Goal: Obtain resource: Download file/media

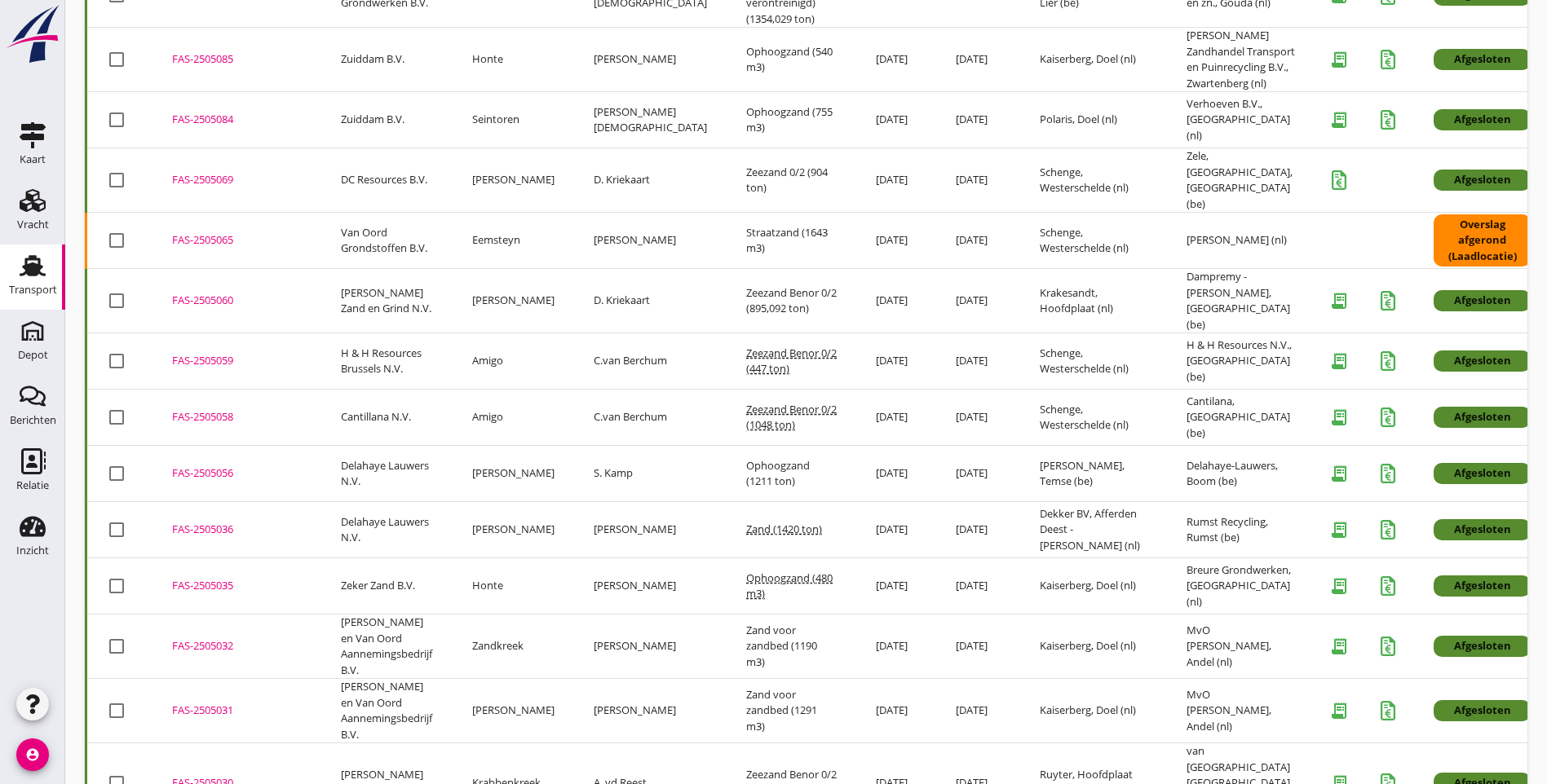
scroll to position [2070, 0]
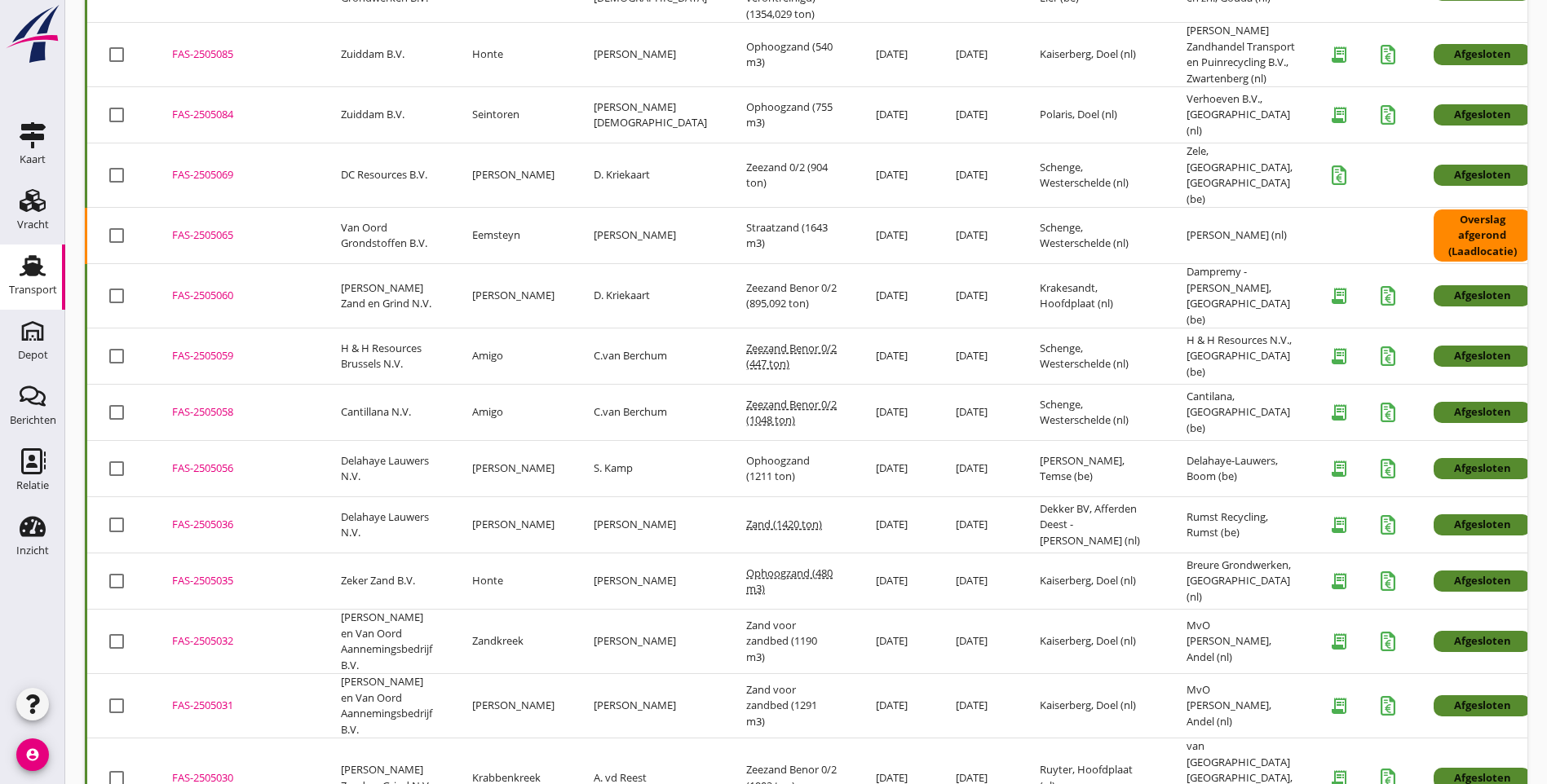
click at [482, 674] on td "[PERSON_NAME]" at bounding box center [513, 706] width 122 height 65
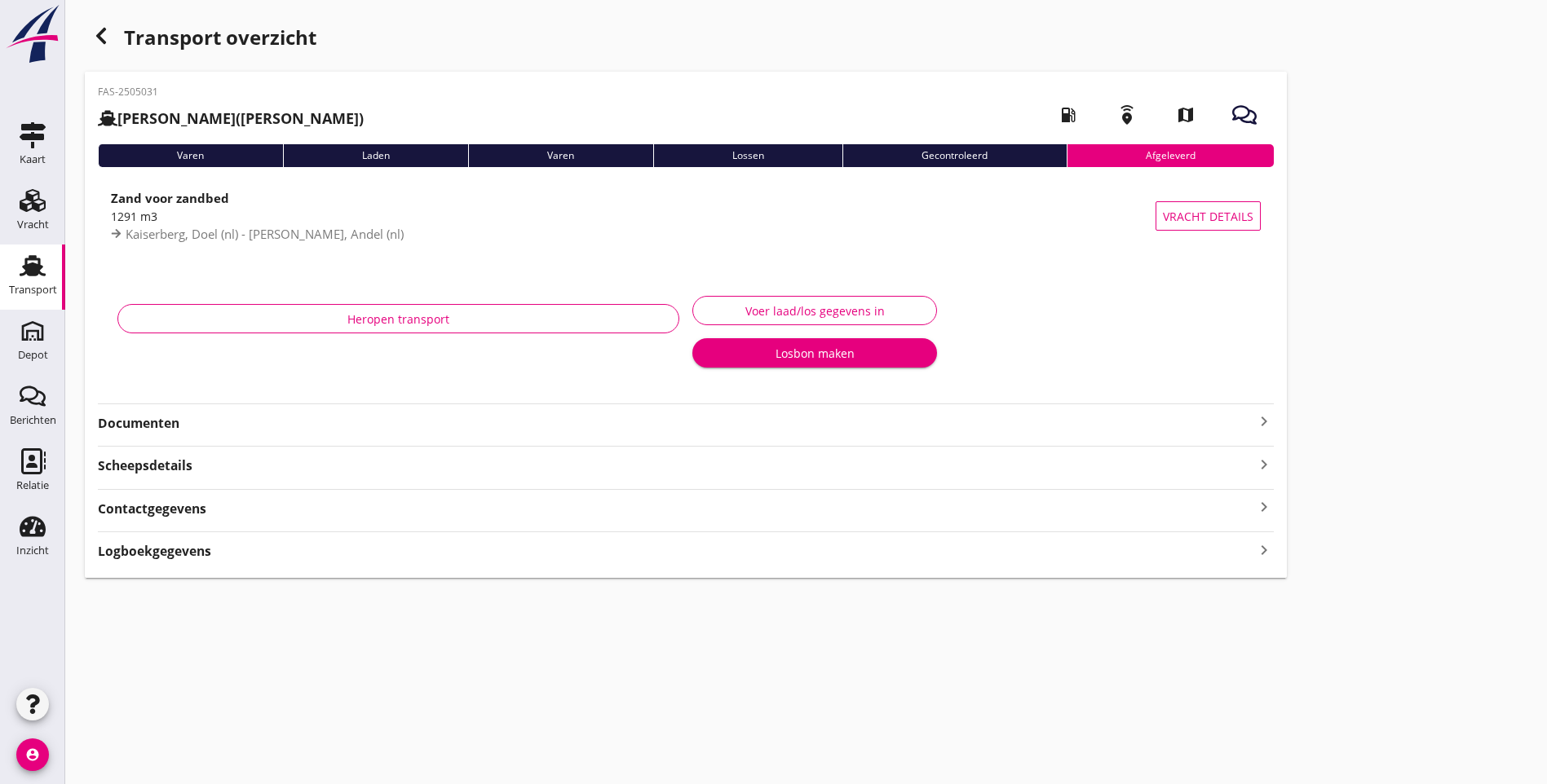
click at [177, 429] on strong "Documenten" at bounding box center [676, 423] width 1156 height 19
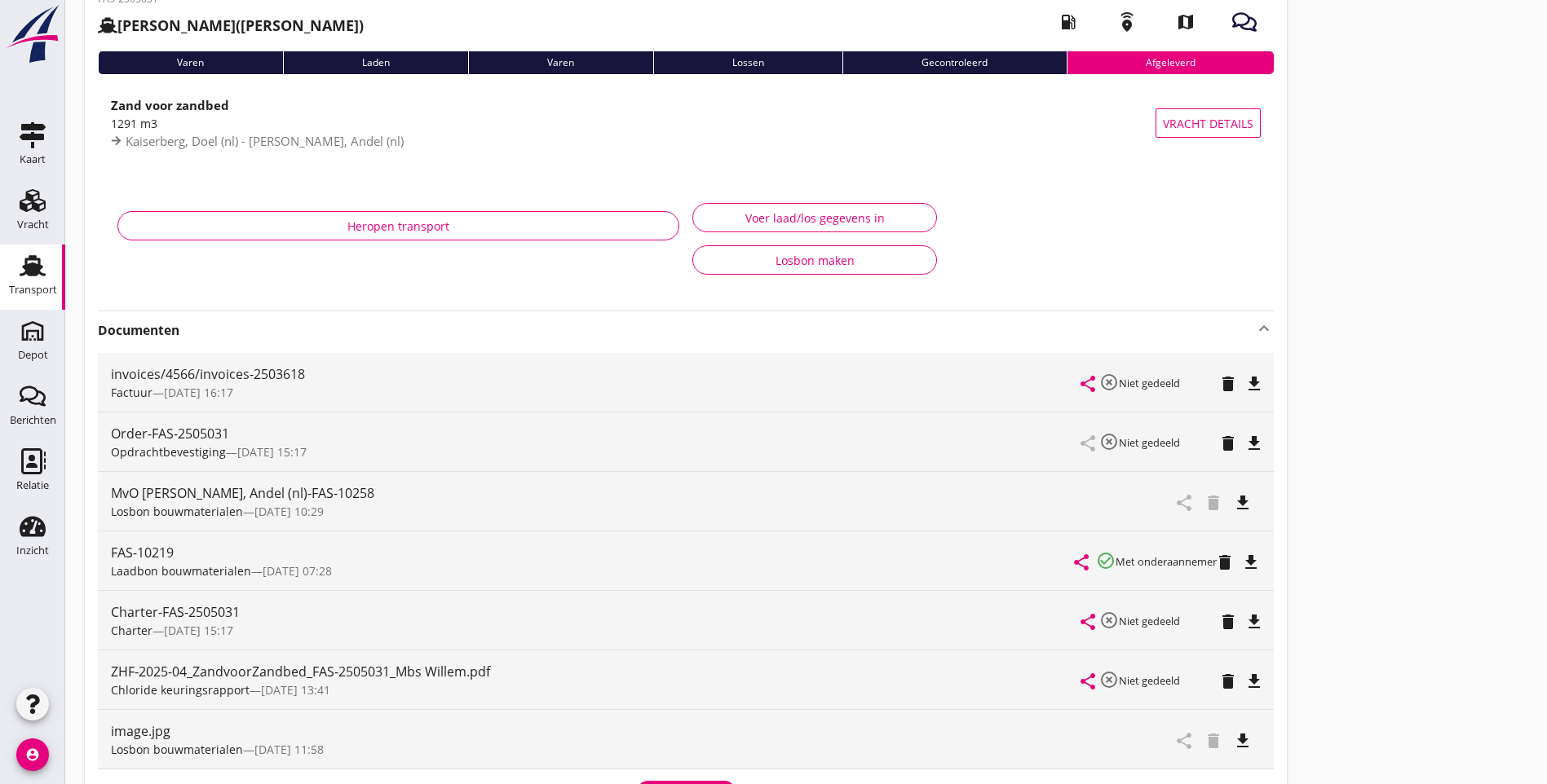
scroll to position [163, 0]
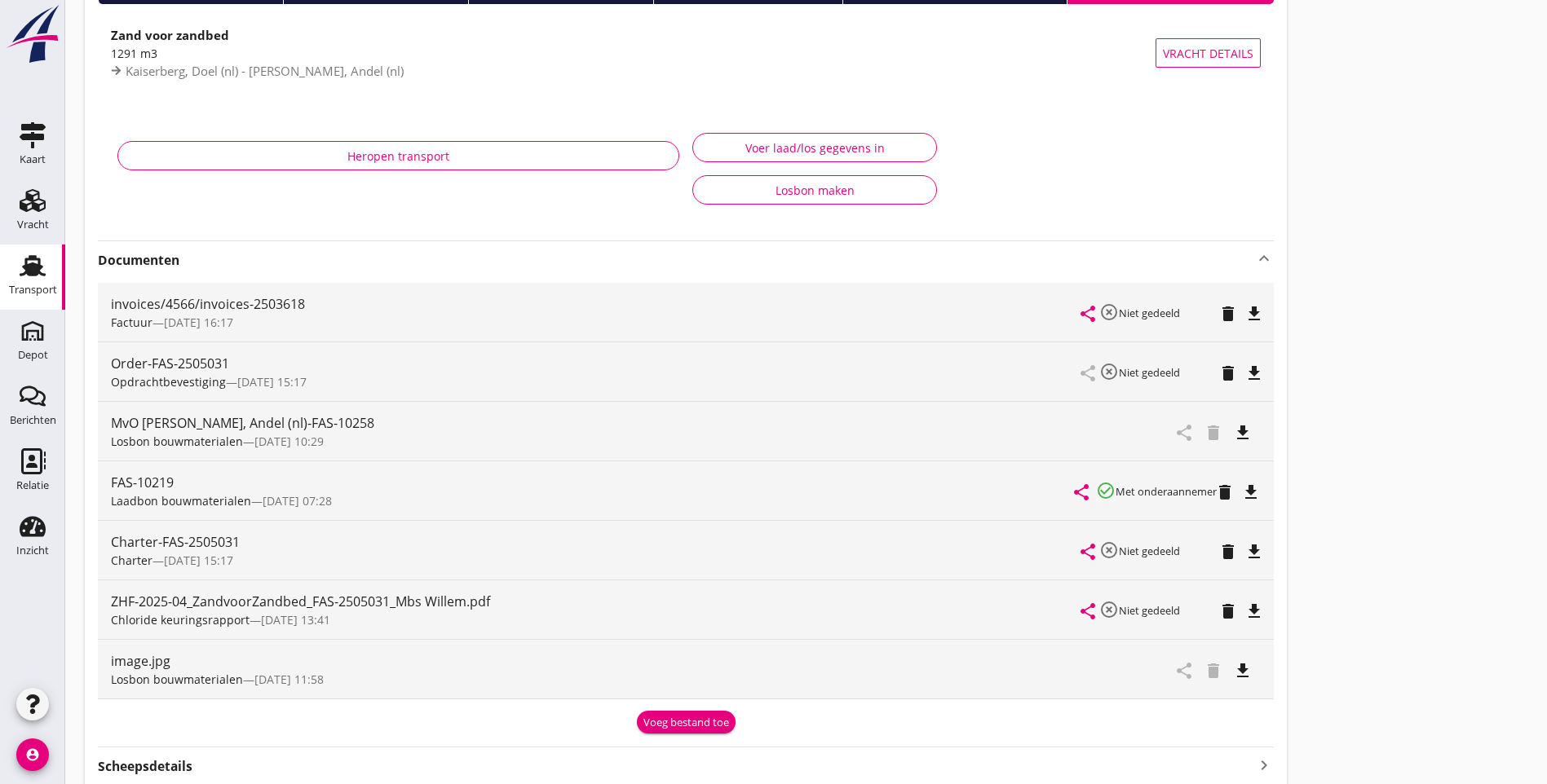
click at [1233, 431] on icon "file_download" at bounding box center [1242, 432] width 20 height 20
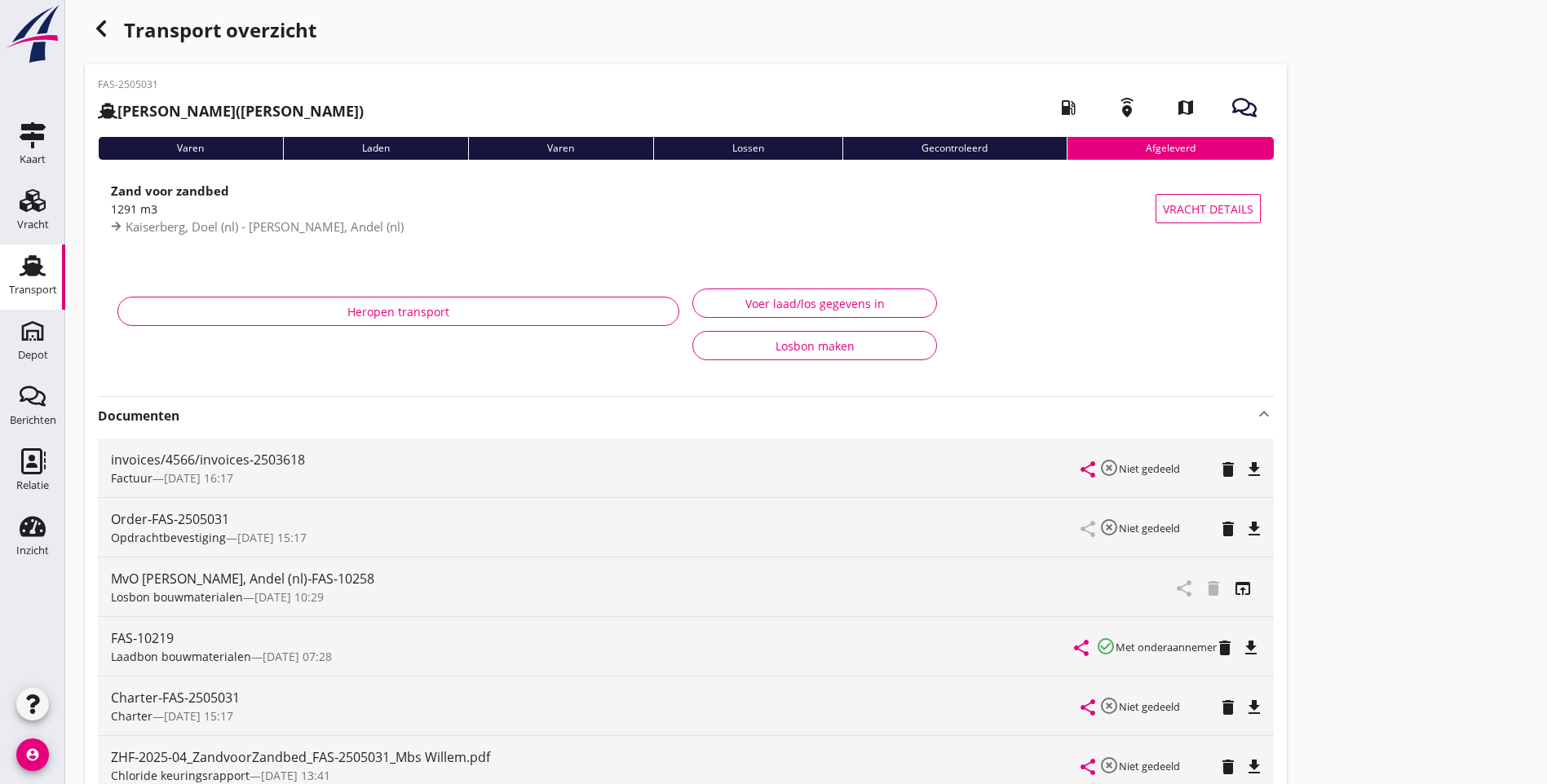
scroll to position [0, 0]
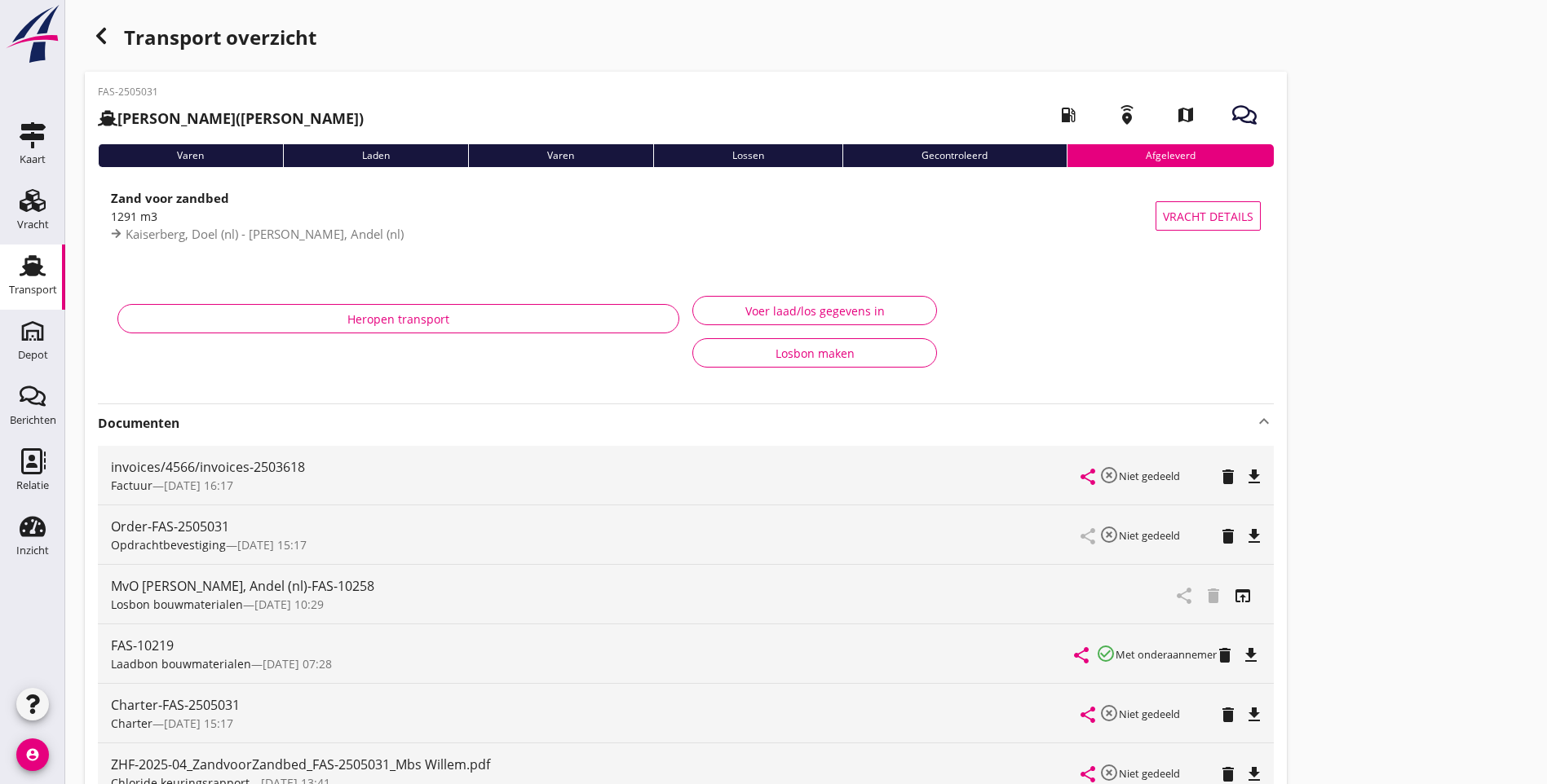
click at [102, 37] on icon "button" at bounding box center [101, 35] width 20 height 20
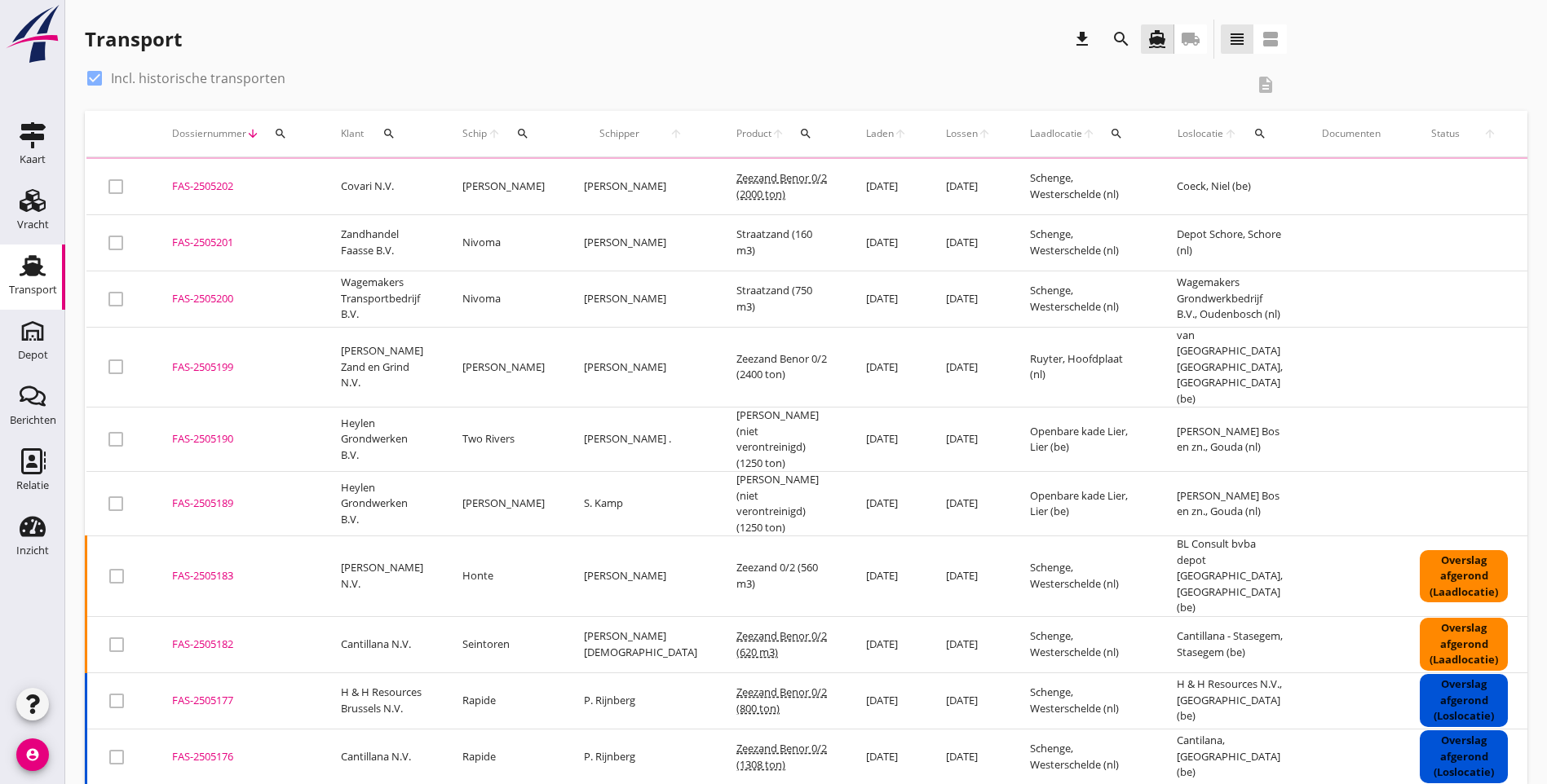
click at [1159, 304] on td "Wagemakers Grondwerkbedrijf B.V., Oudenbosch (nl)" at bounding box center [1229, 298] width 145 height 56
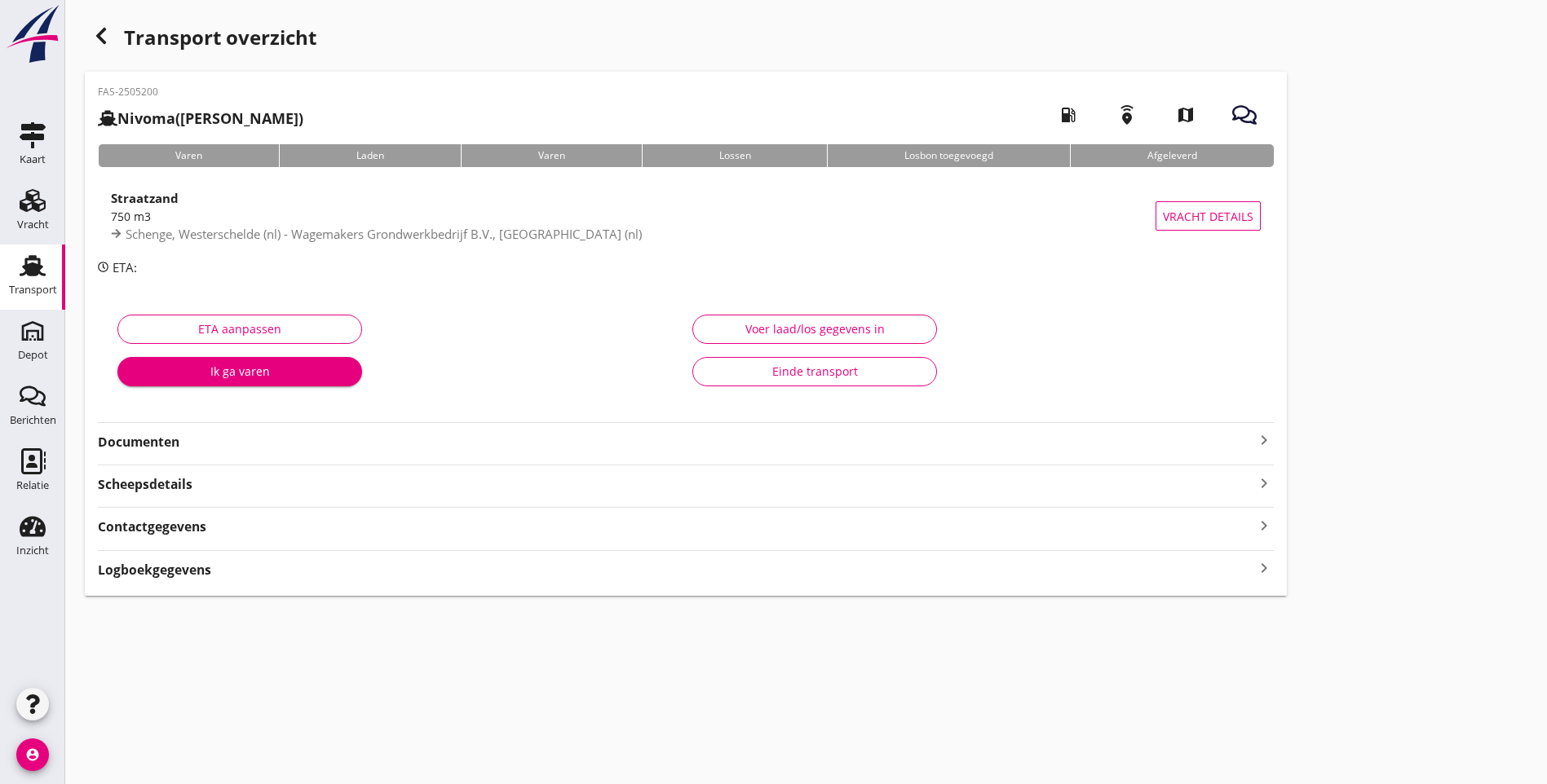
click at [1254, 438] on icon "keyboard_arrow_right" at bounding box center [1263, 440] width 20 height 20
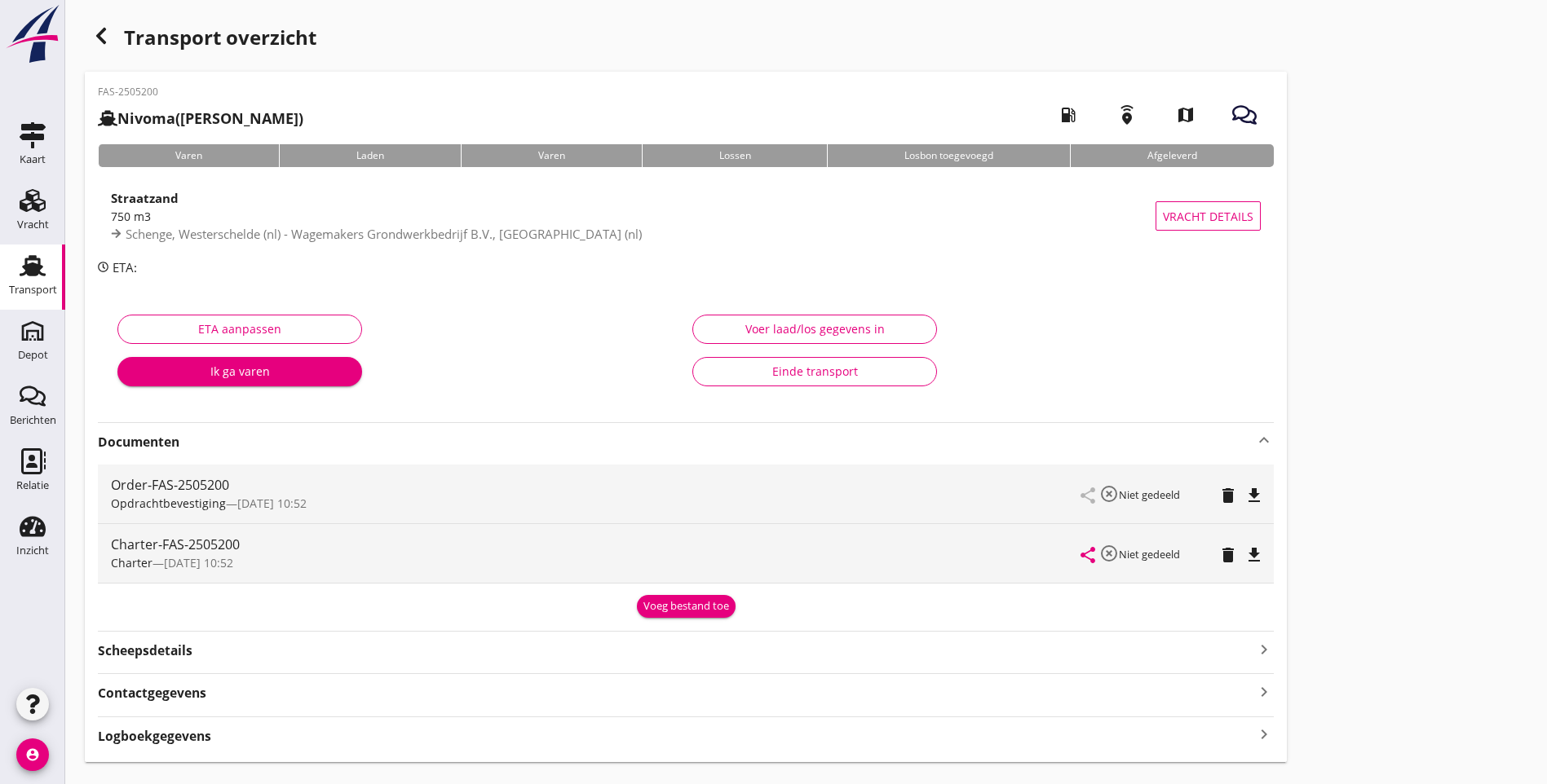
click at [1244, 494] on icon "file_download" at bounding box center [1254, 495] width 20 height 20
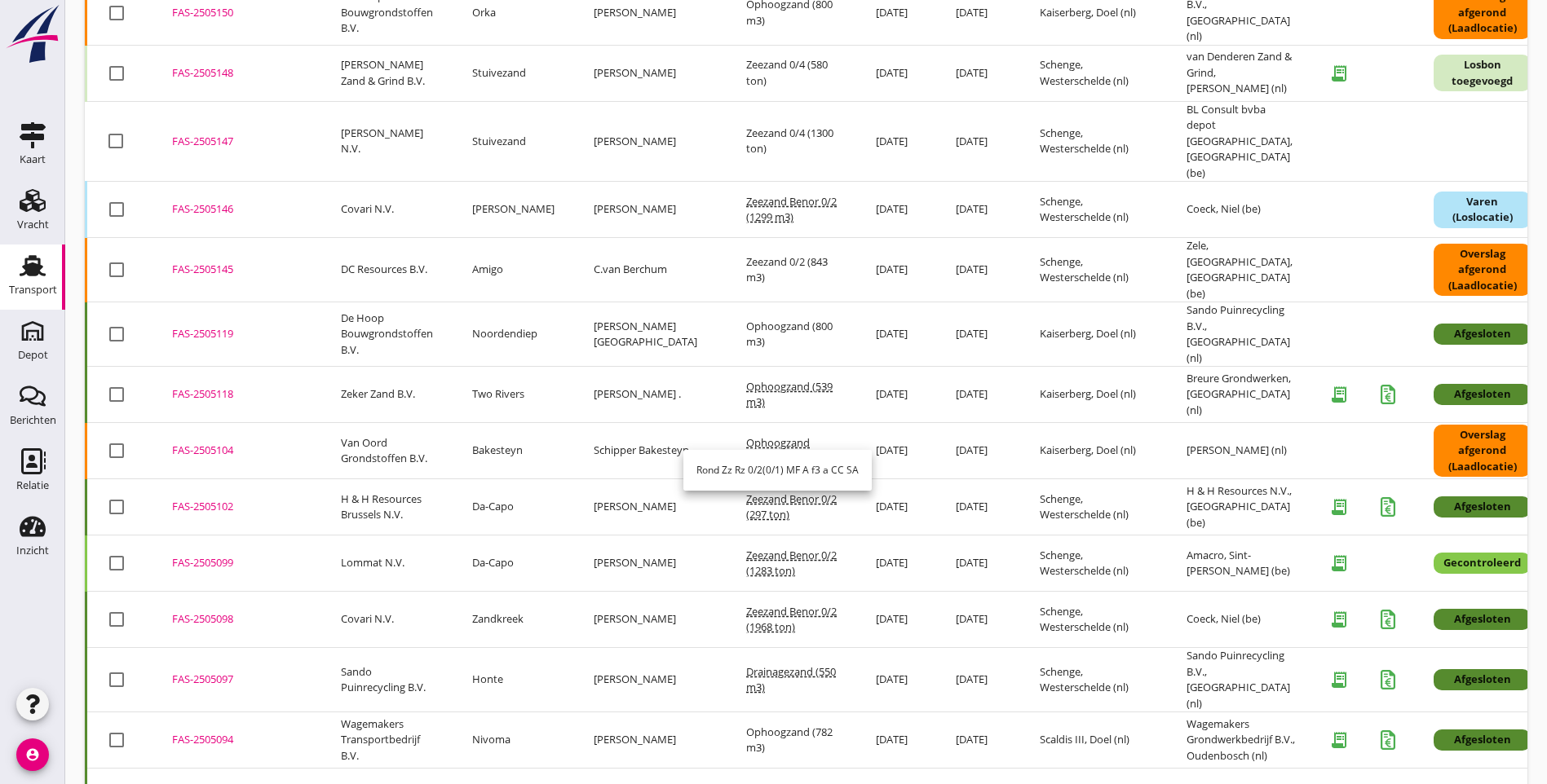
scroll to position [1107, 0]
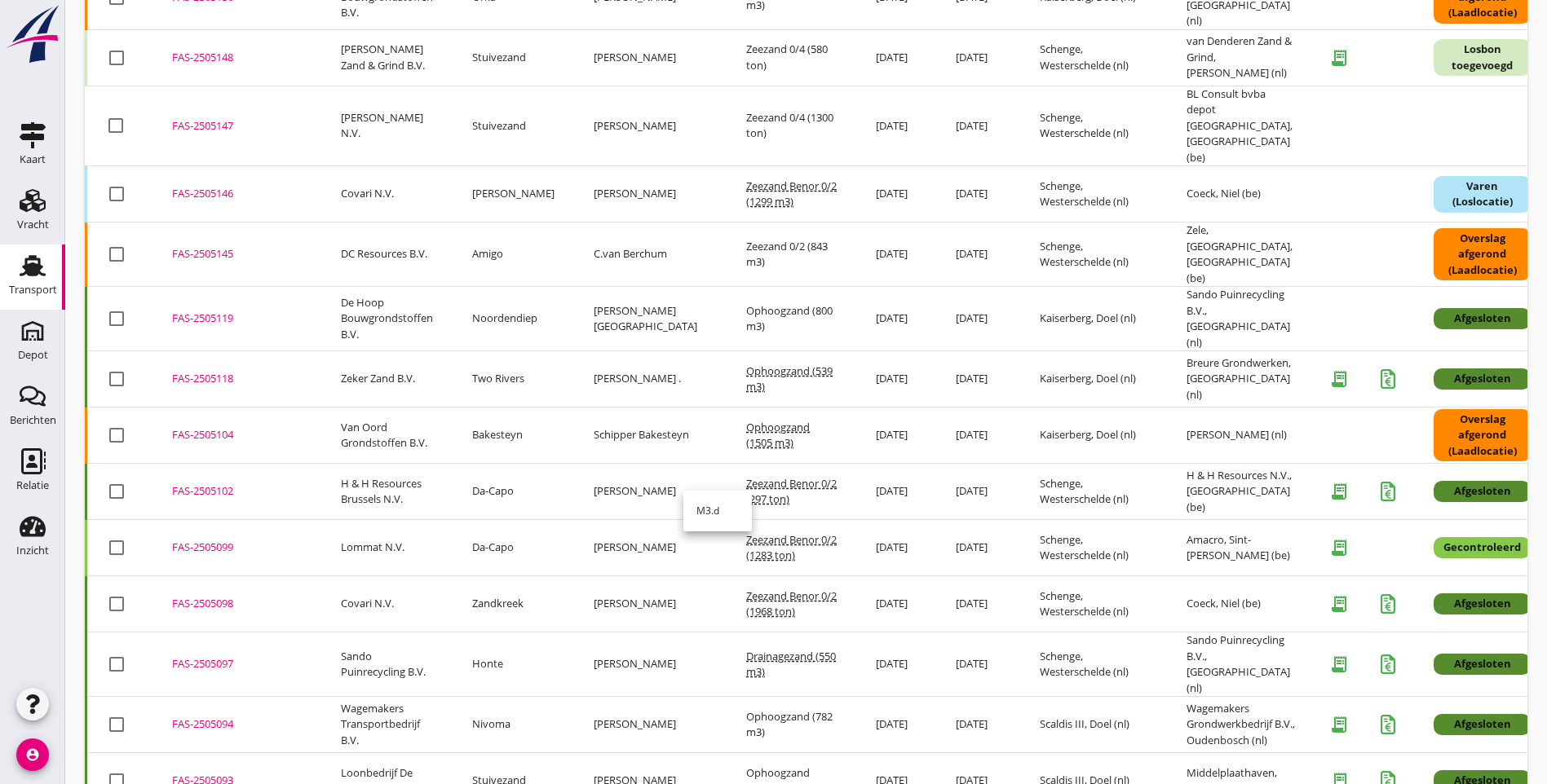
click at [746, 649] on span "Drainagezand (550 m3)" at bounding box center [791, 664] width 89 height 31
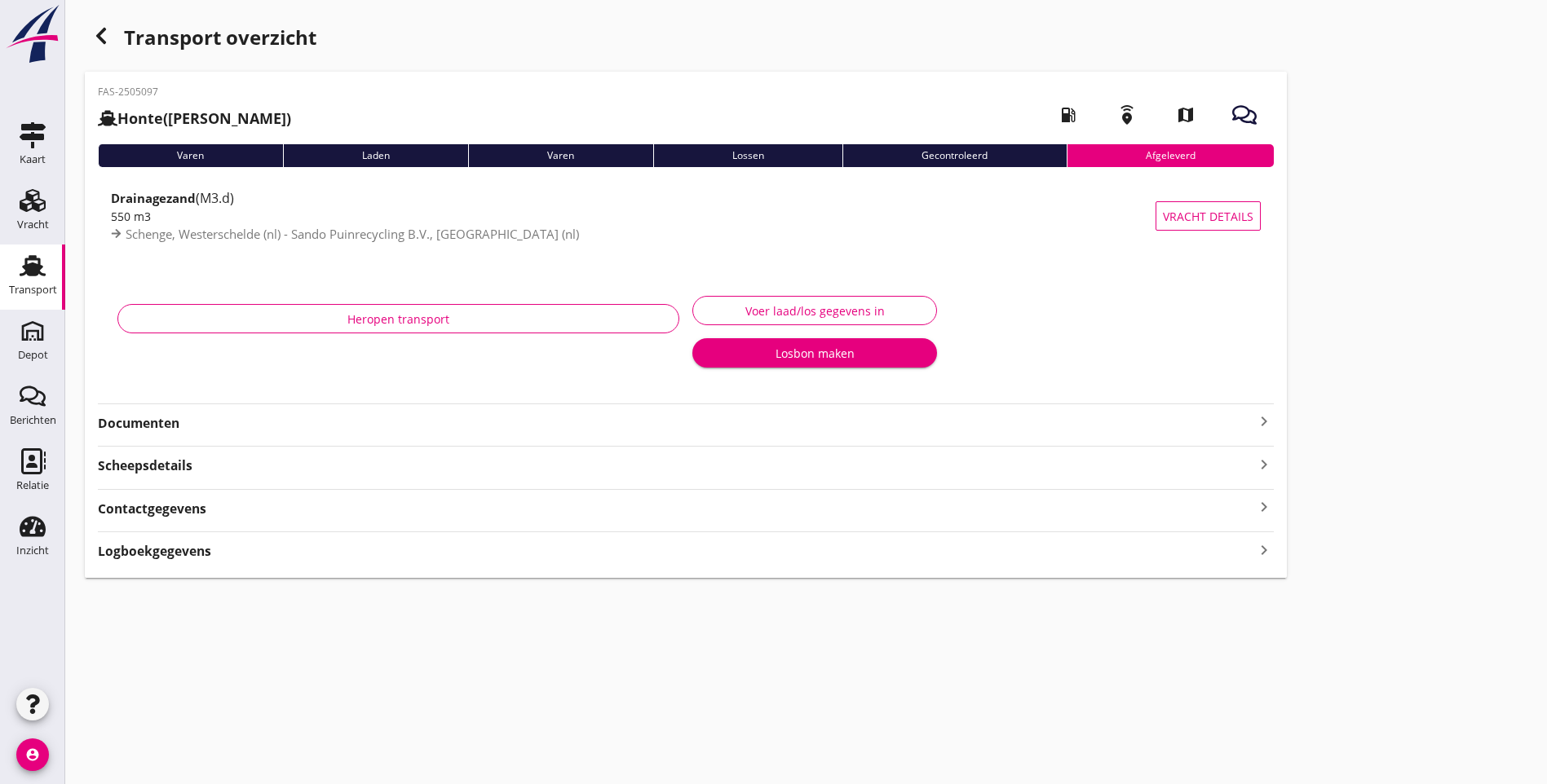
click at [1254, 417] on icon "keyboard_arrow_right" at bounding box center [1263, 421] width 20 height 20
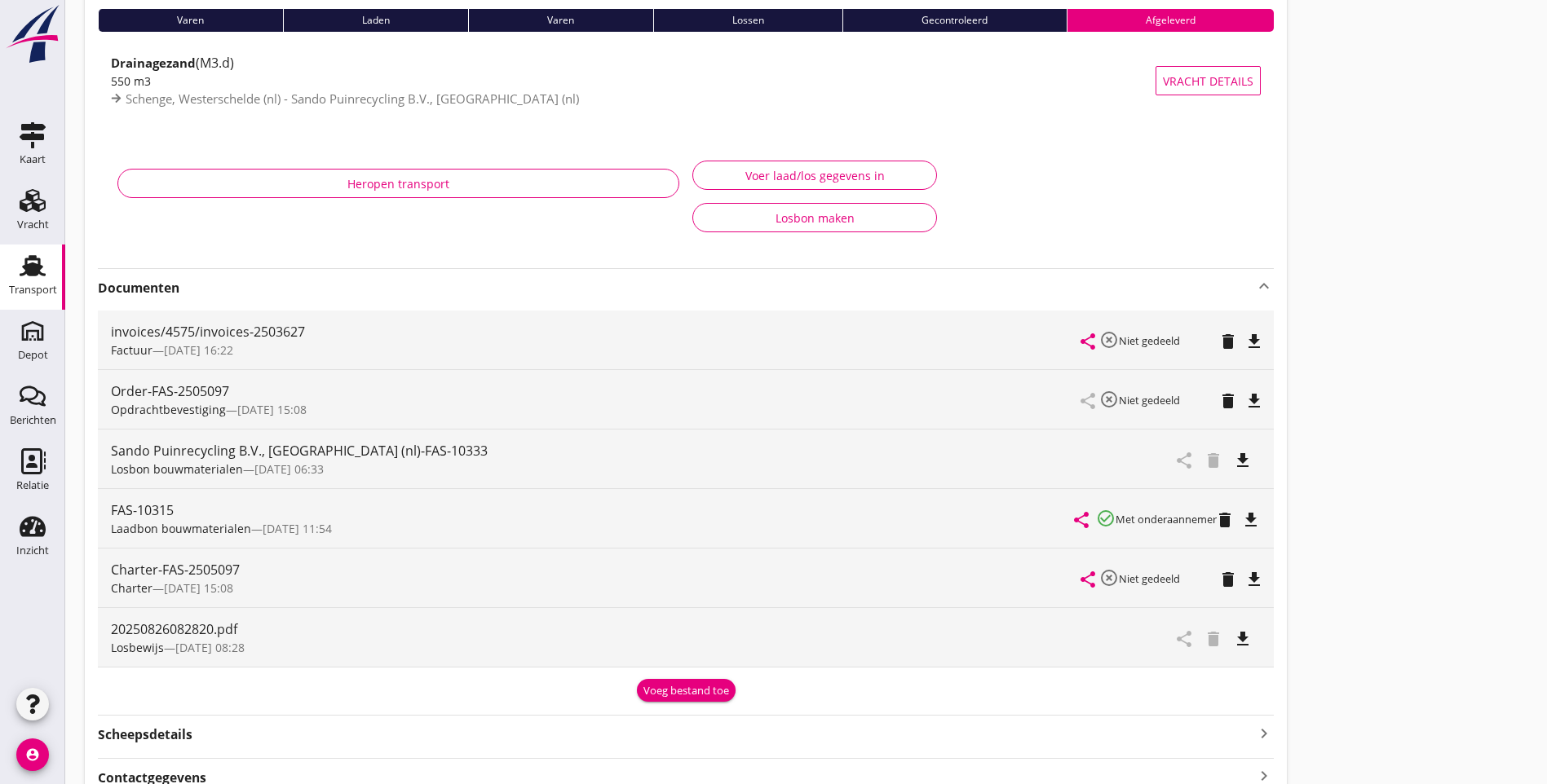
scroll to position [163, 0]
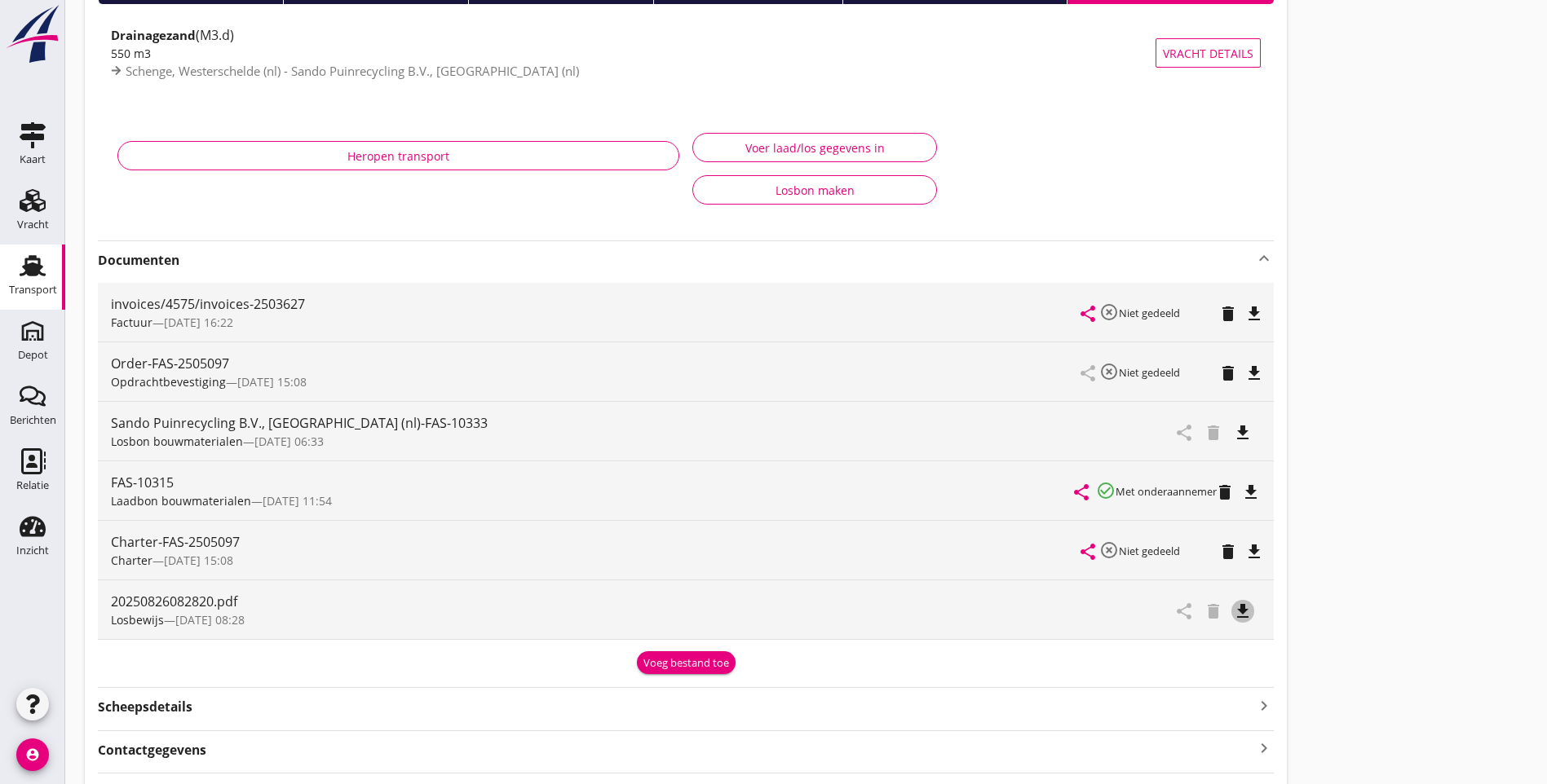
click at [1233, 610] on icon "file_download" at bounding box center [1242, 611] width 20 height 20
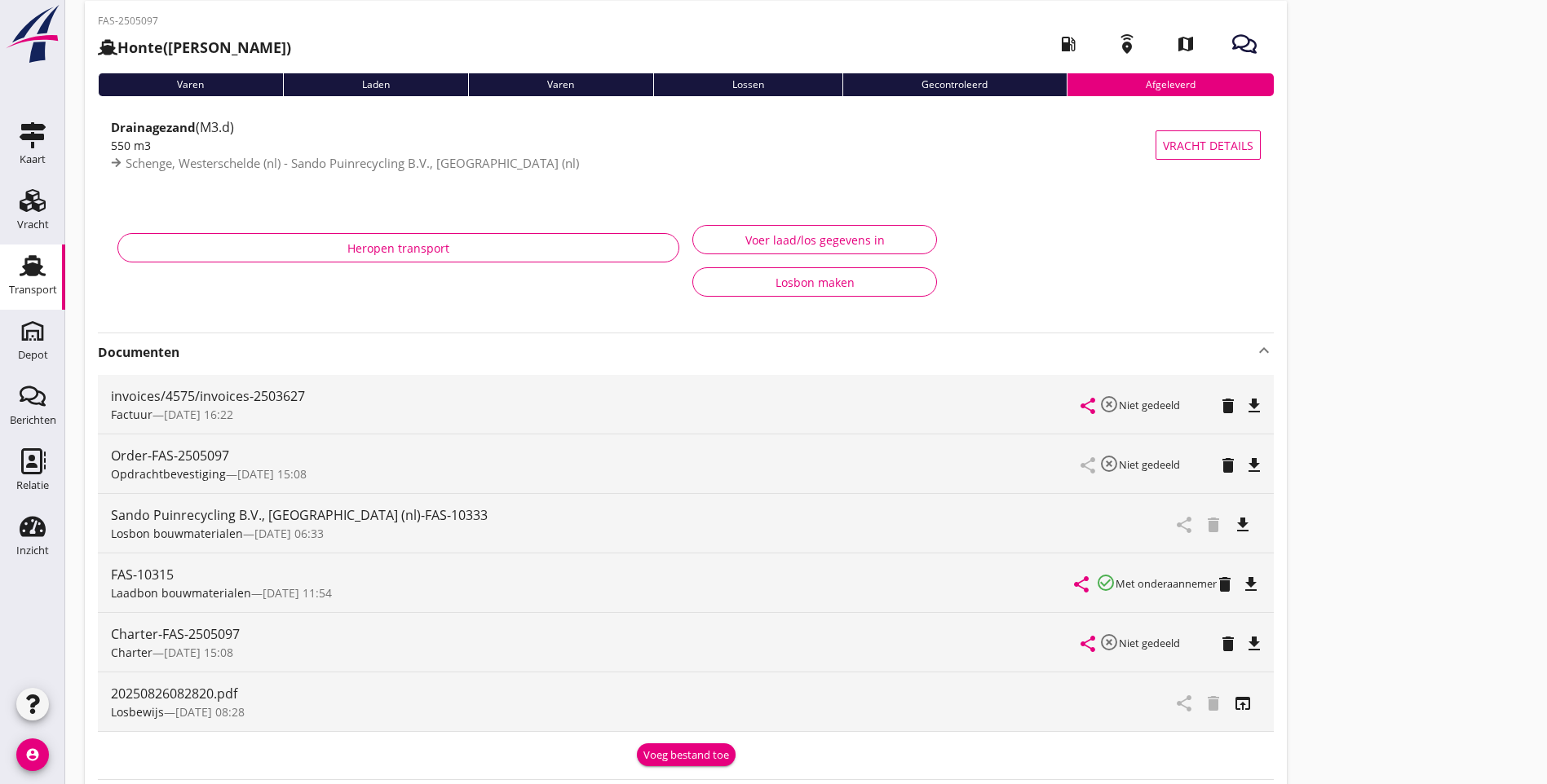
scroll to position [0, 0]
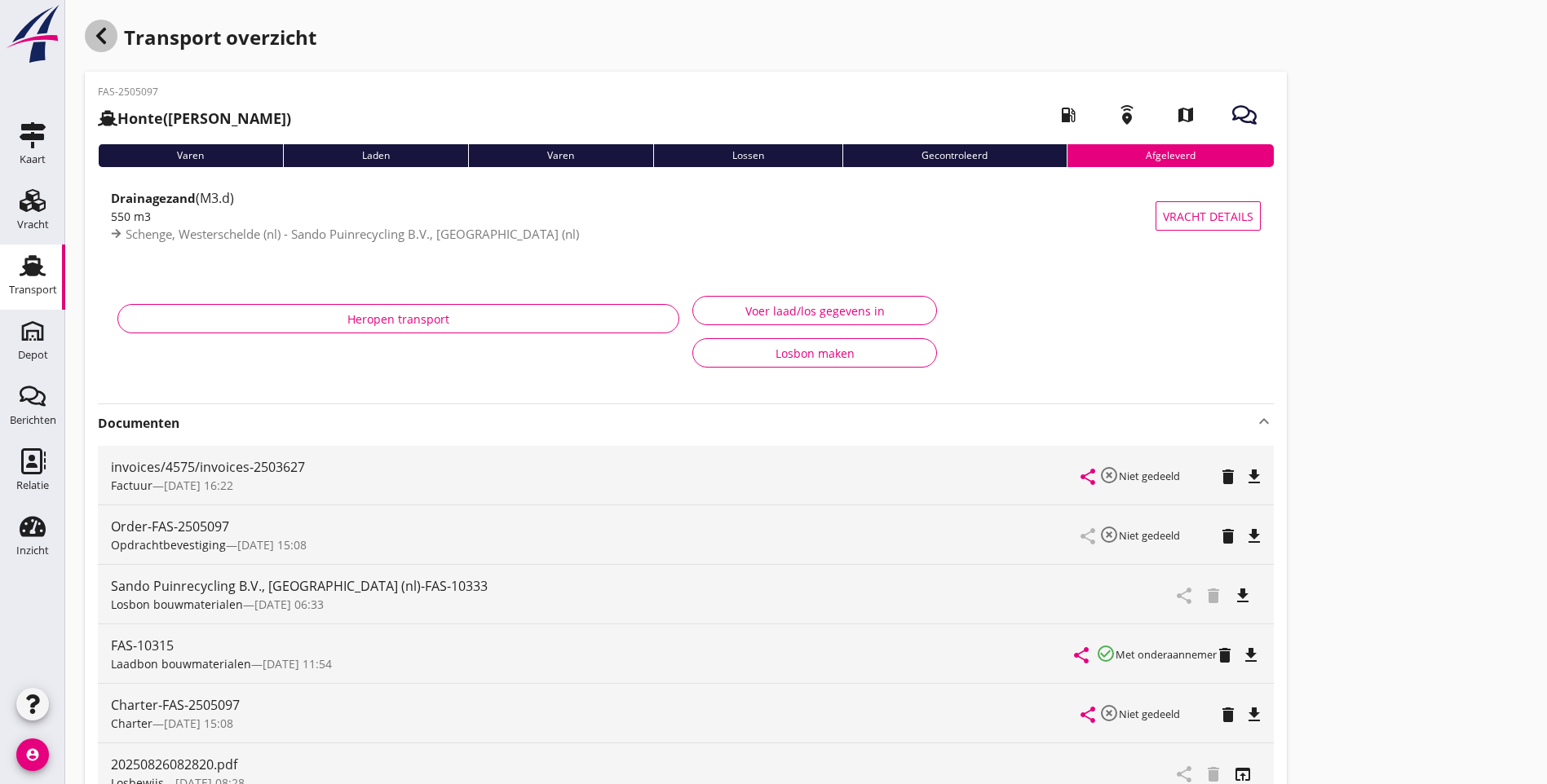
click at [105, 36] on icon "button" at bounding box center [101, 35] width 20 height 20
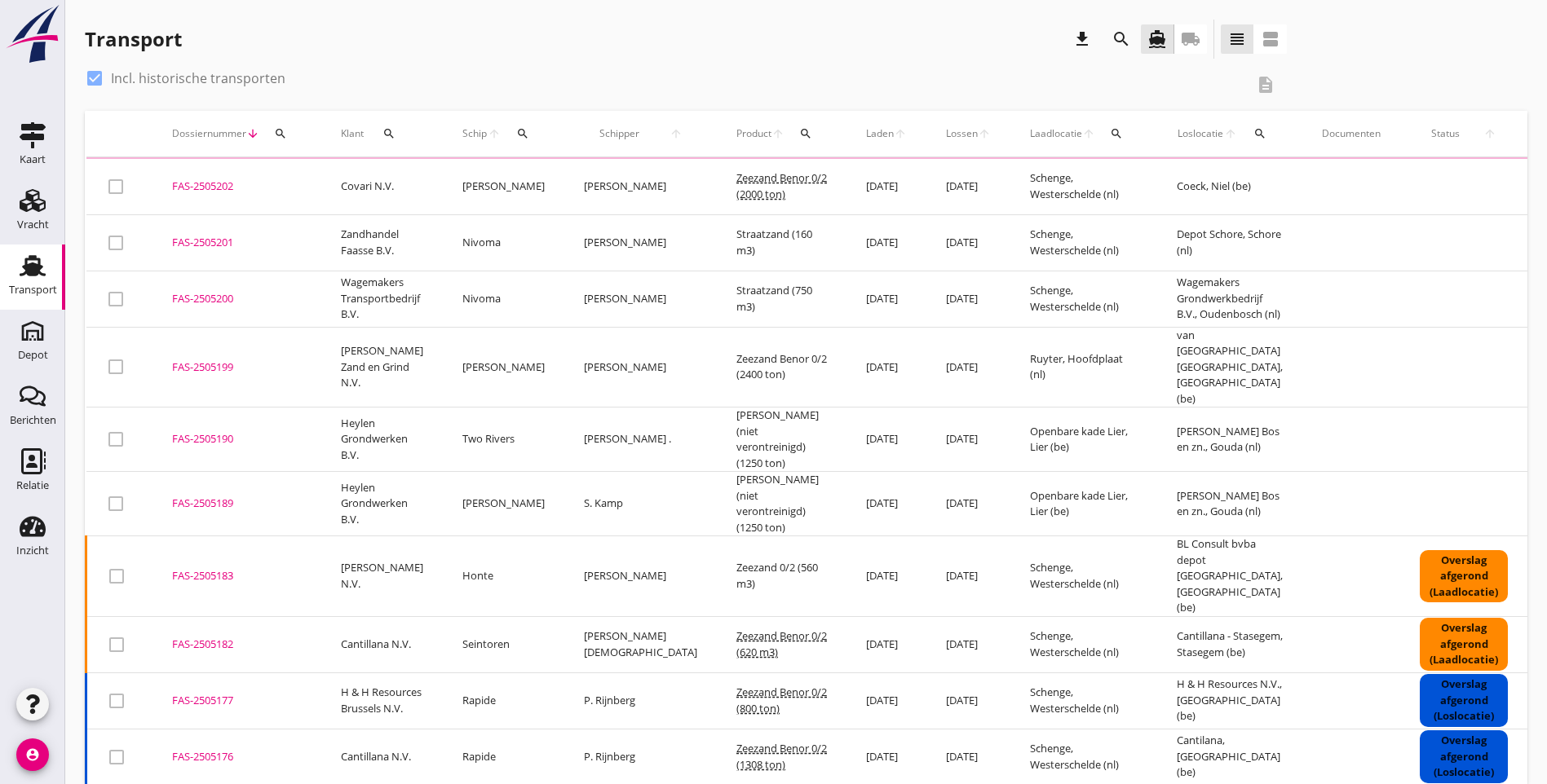
click at [717, 537] on td "Zeezand 0/2 (560 m3)" at bounding box center [782, 577] width 129 height 81
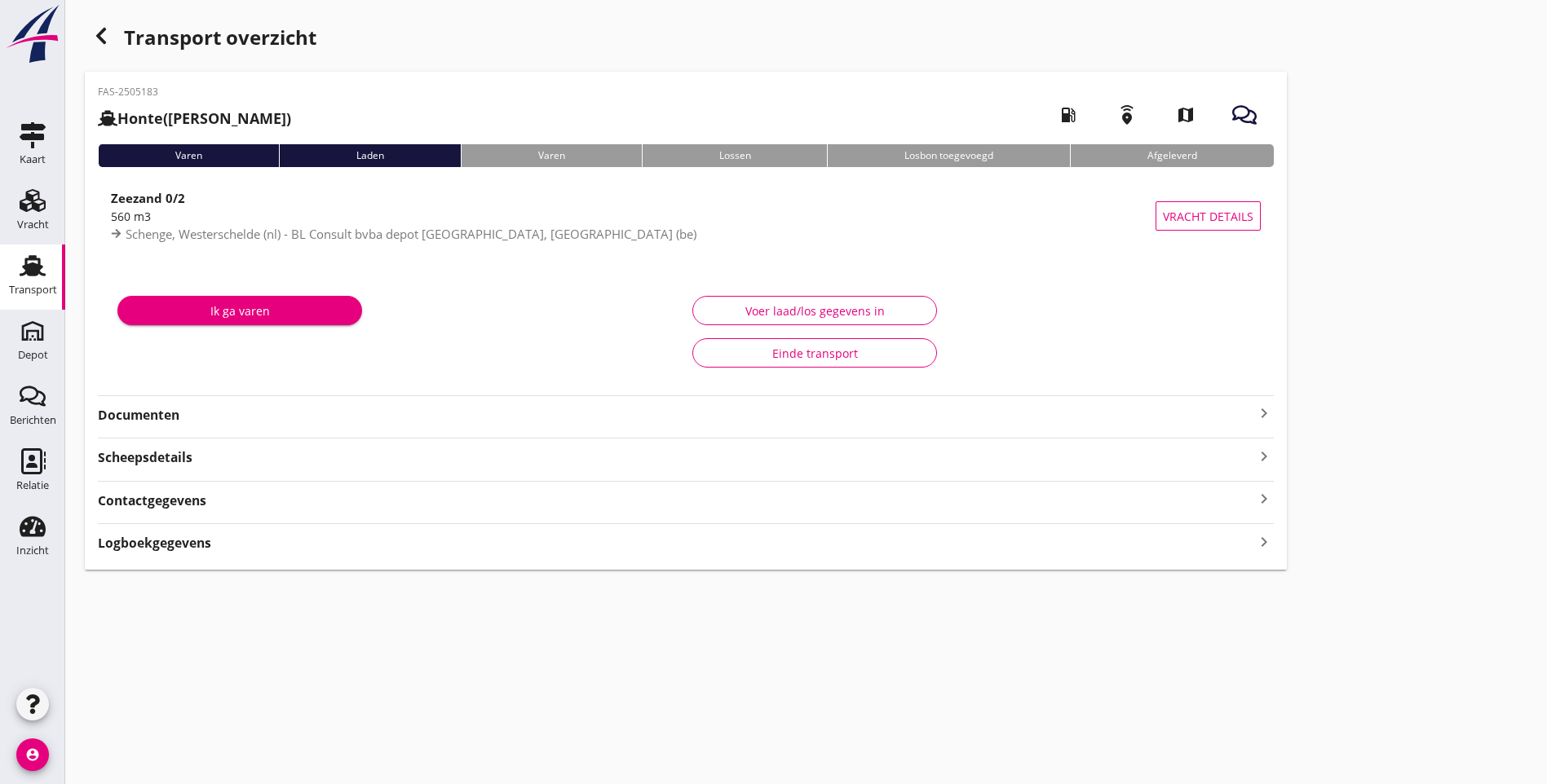
click at [1254, 411] on icon "keyboard_arrow_right" at bounding box center [1263, 413] width 20 height 20
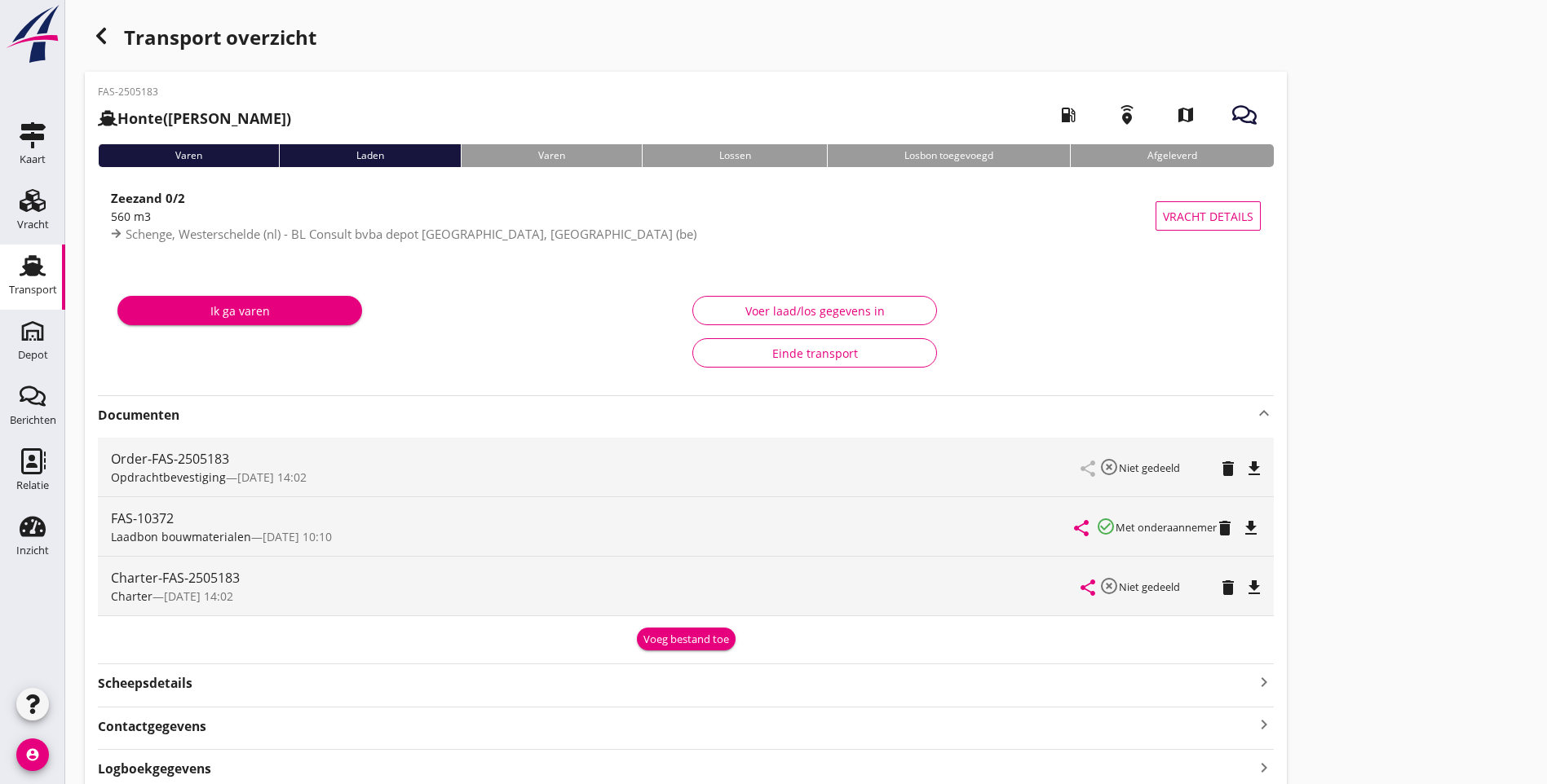
click at [100, 35] on use "button" at bounding box center [101, 35] width 10 height 16
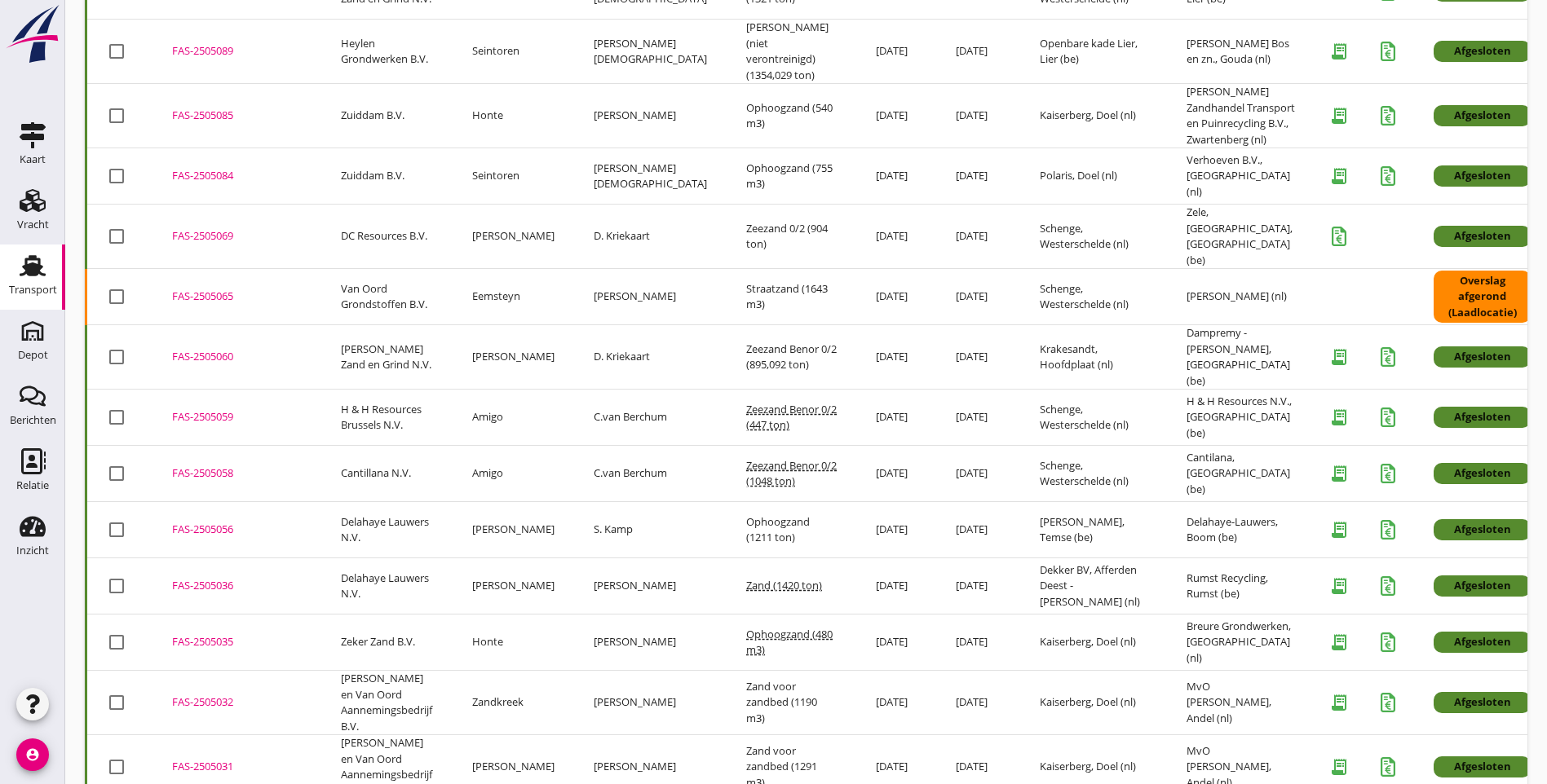
scroll to position [2070, 0]
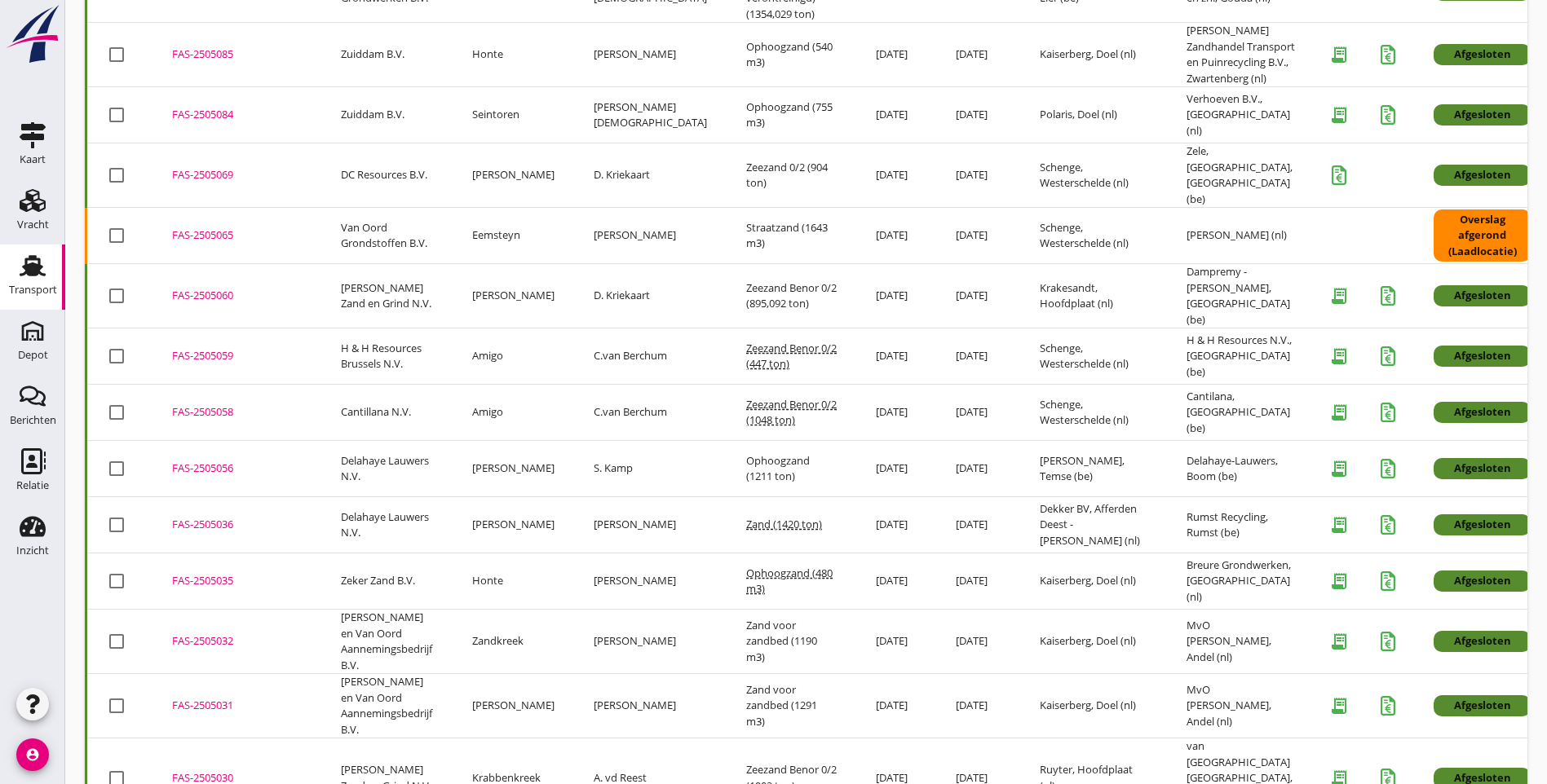
click at [385, 610] on td "[PERSON_NAME] en Van Oord Aannemingsbedrijf B.V." at bounding box center [387, 642] width 131 height 65
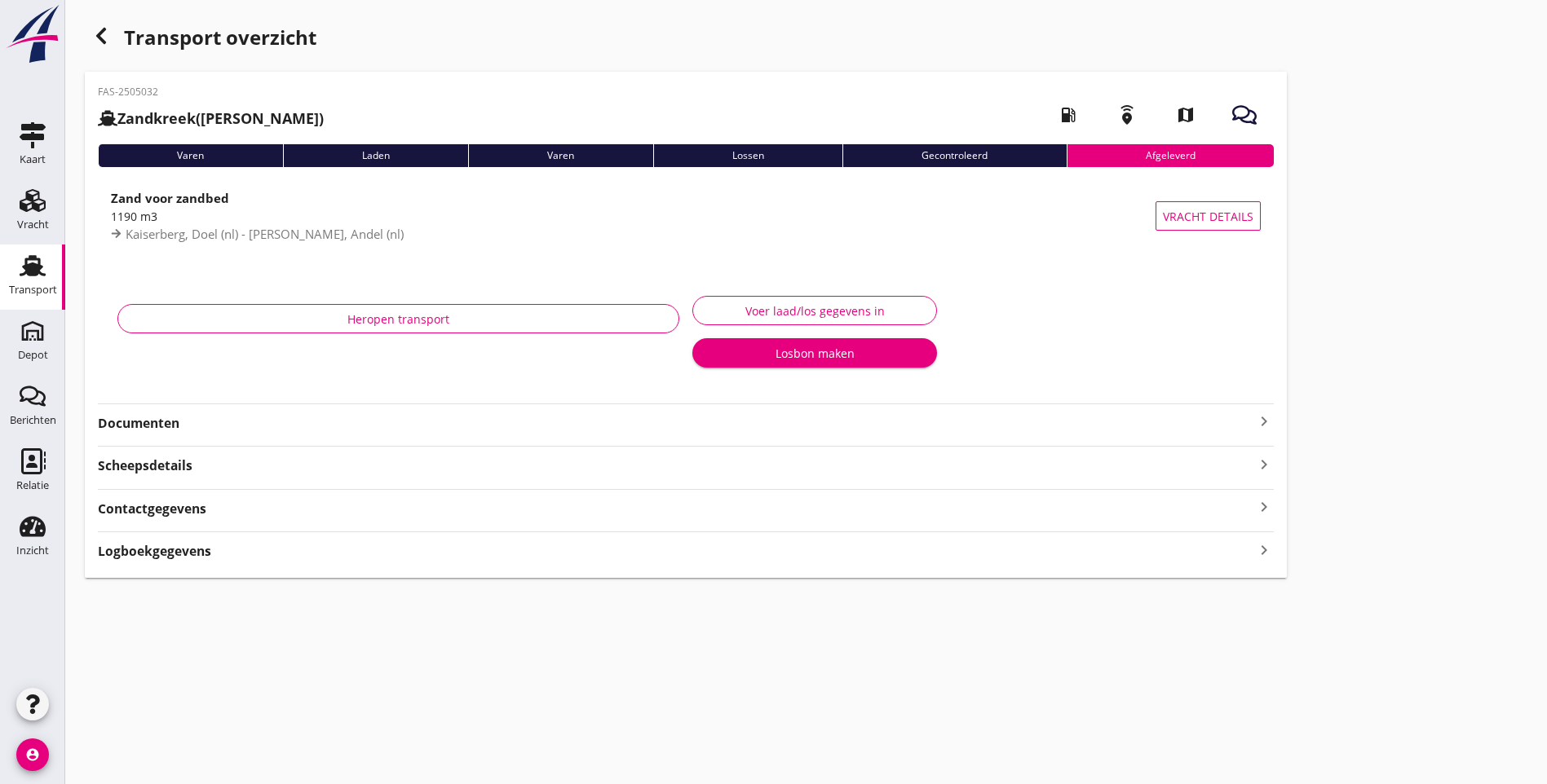
click at [1254, 417] on icon "keyboard_arrow_right" at bounding box center [1263, 421] width 20 height 20
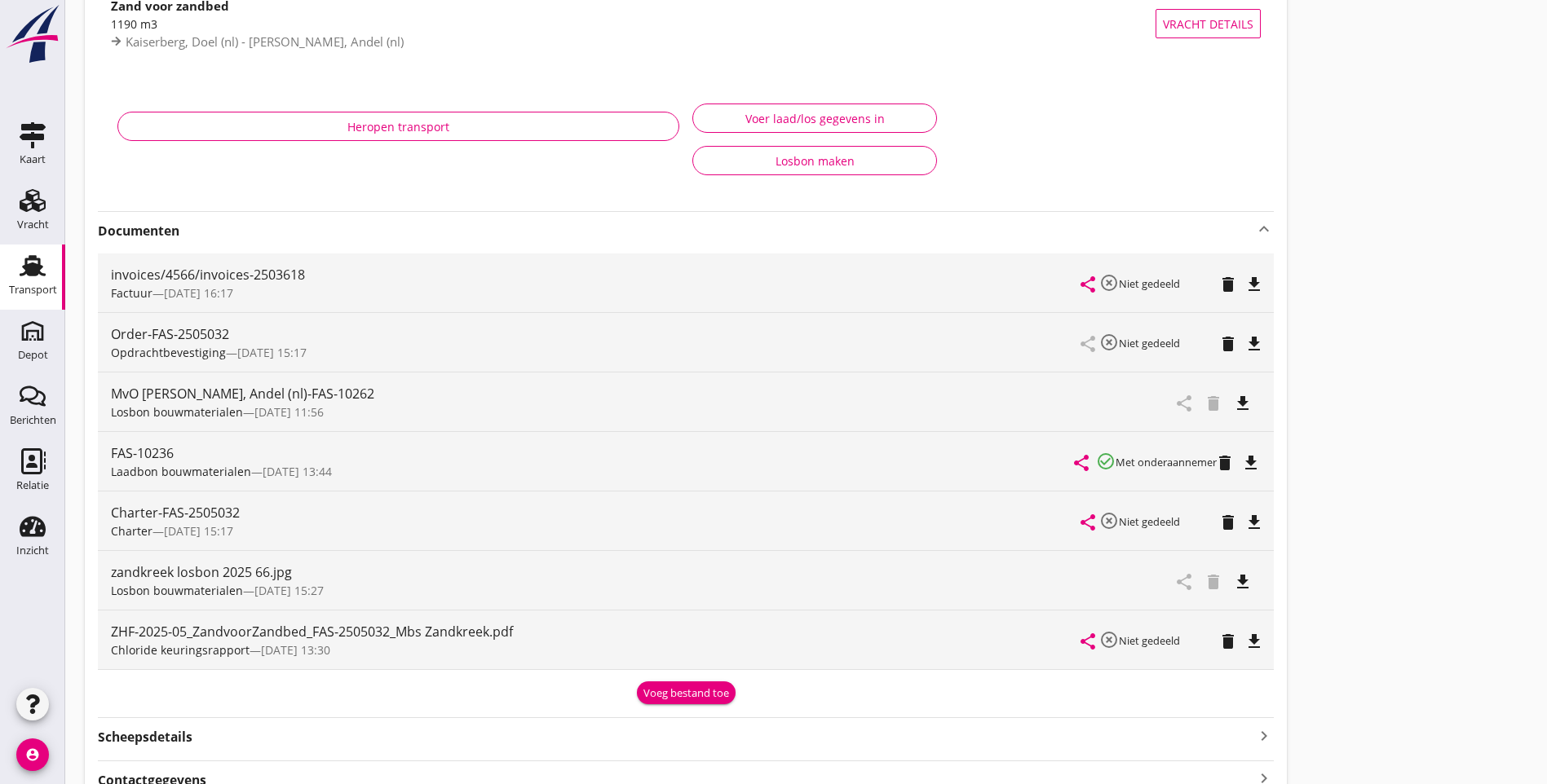
scroll to position [163, 0]
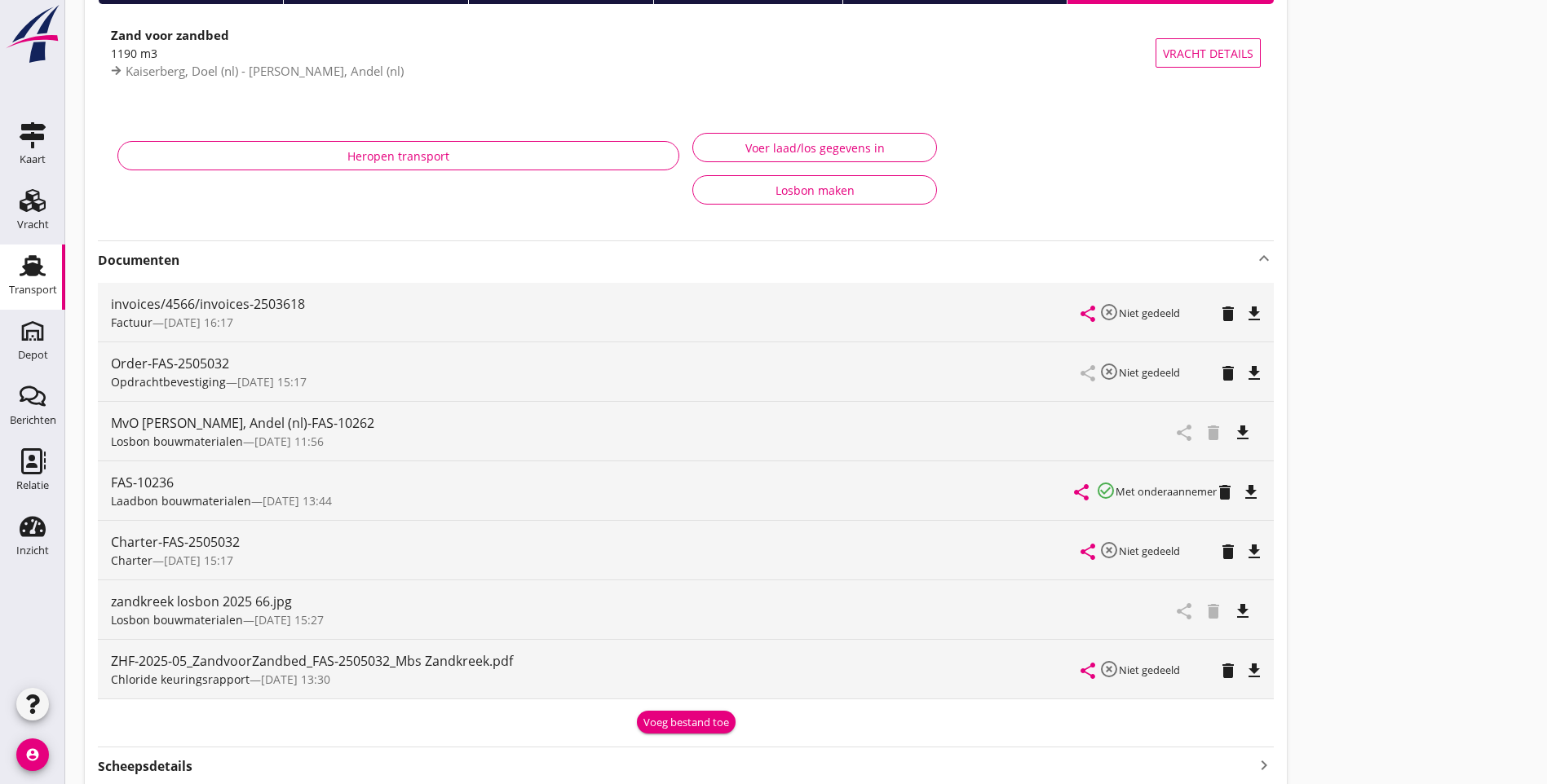
click at [1233, 435] on icon "file_download" at bounding box center [1242, 432] width 20 height 20
click at [1244, 675] on icon "file_download" at bounding box center [1254, 671] width 20 height 20
click at [1240, 492] on icon "file_download" at bounding box center [1250, 492] width 20 height 20
click at [33, 32] on img at bounding box center [32, 33] width 59 height 60
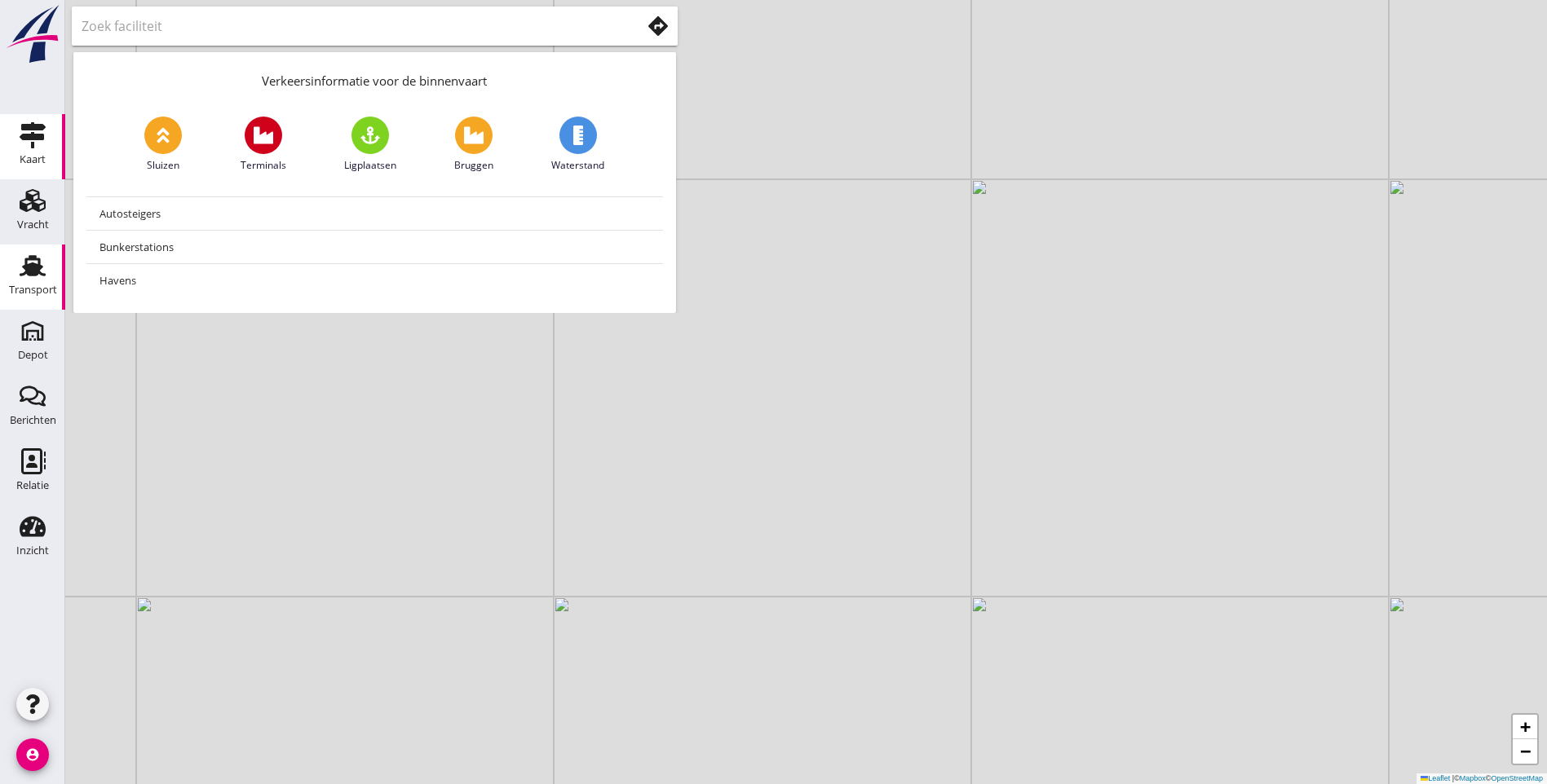
click at [25, 284] on div "Transport" at bounding box center [32, 290] width 49 height 23
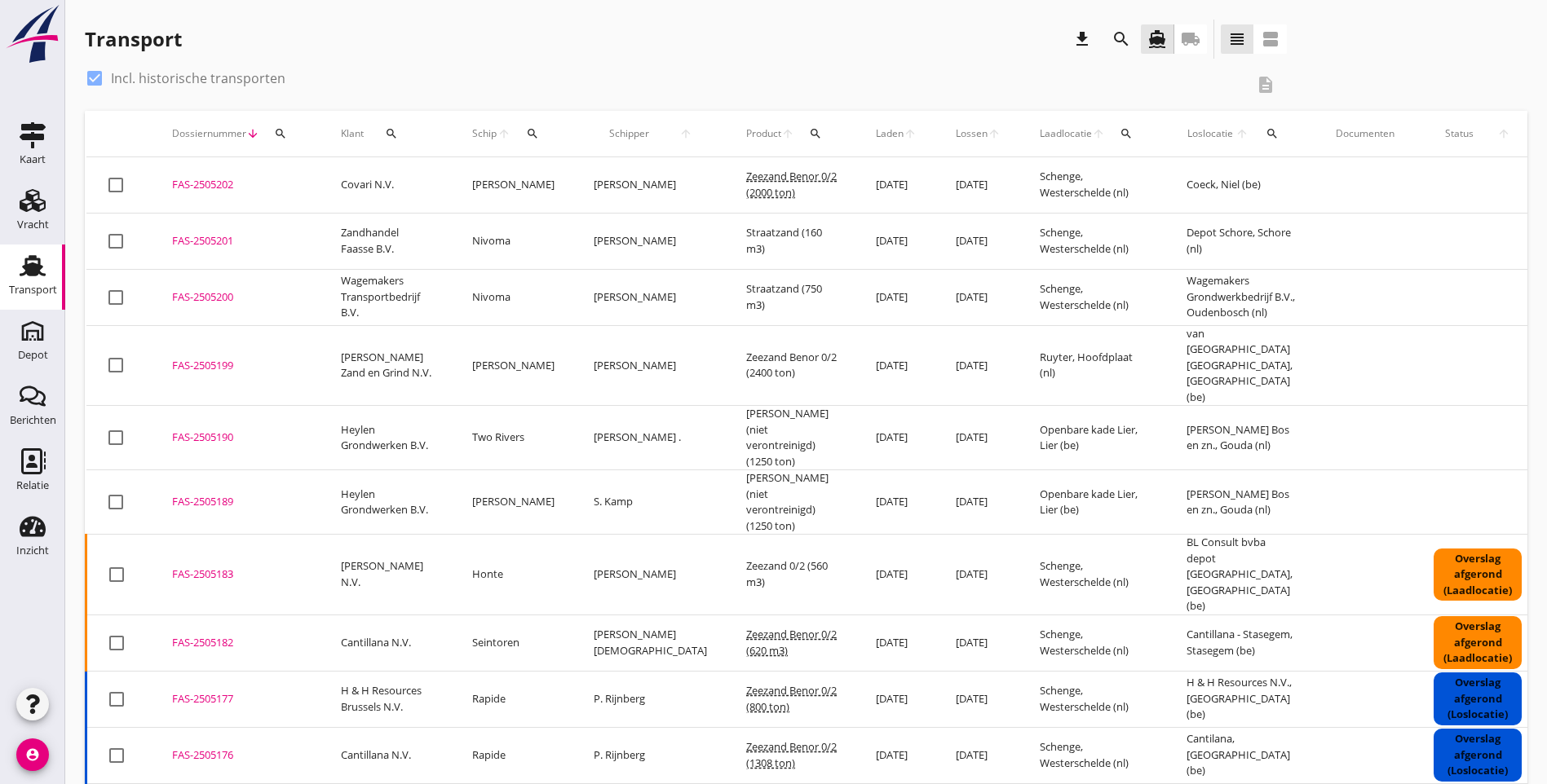
click at [809, 131] on icon "search" at bounding box center [816, 134] width 13 height 13
click at [838, 183] on input "Zoeken op product..." at bounding box center [830, 180] width 169 height 26
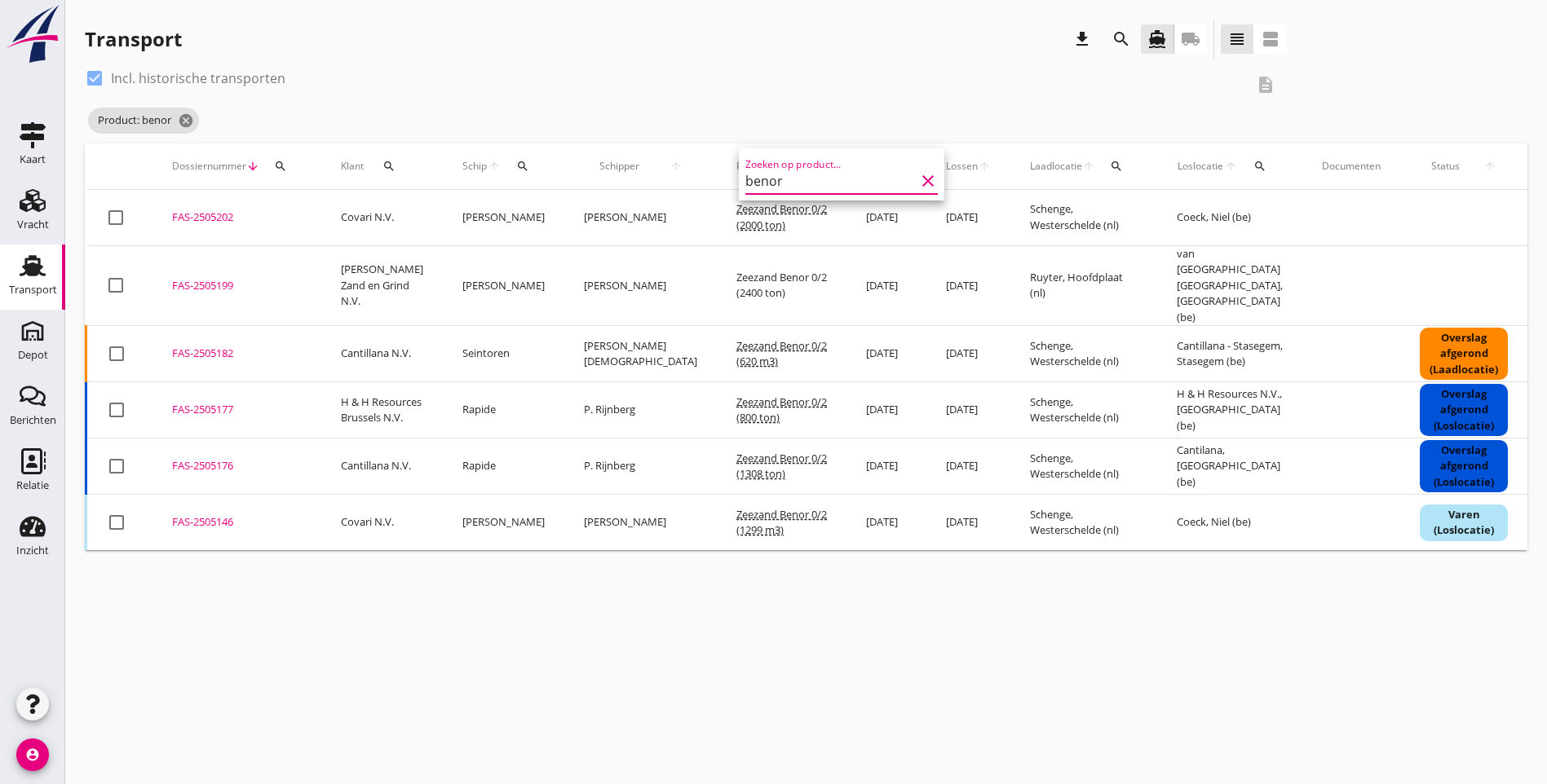
type input "benor"
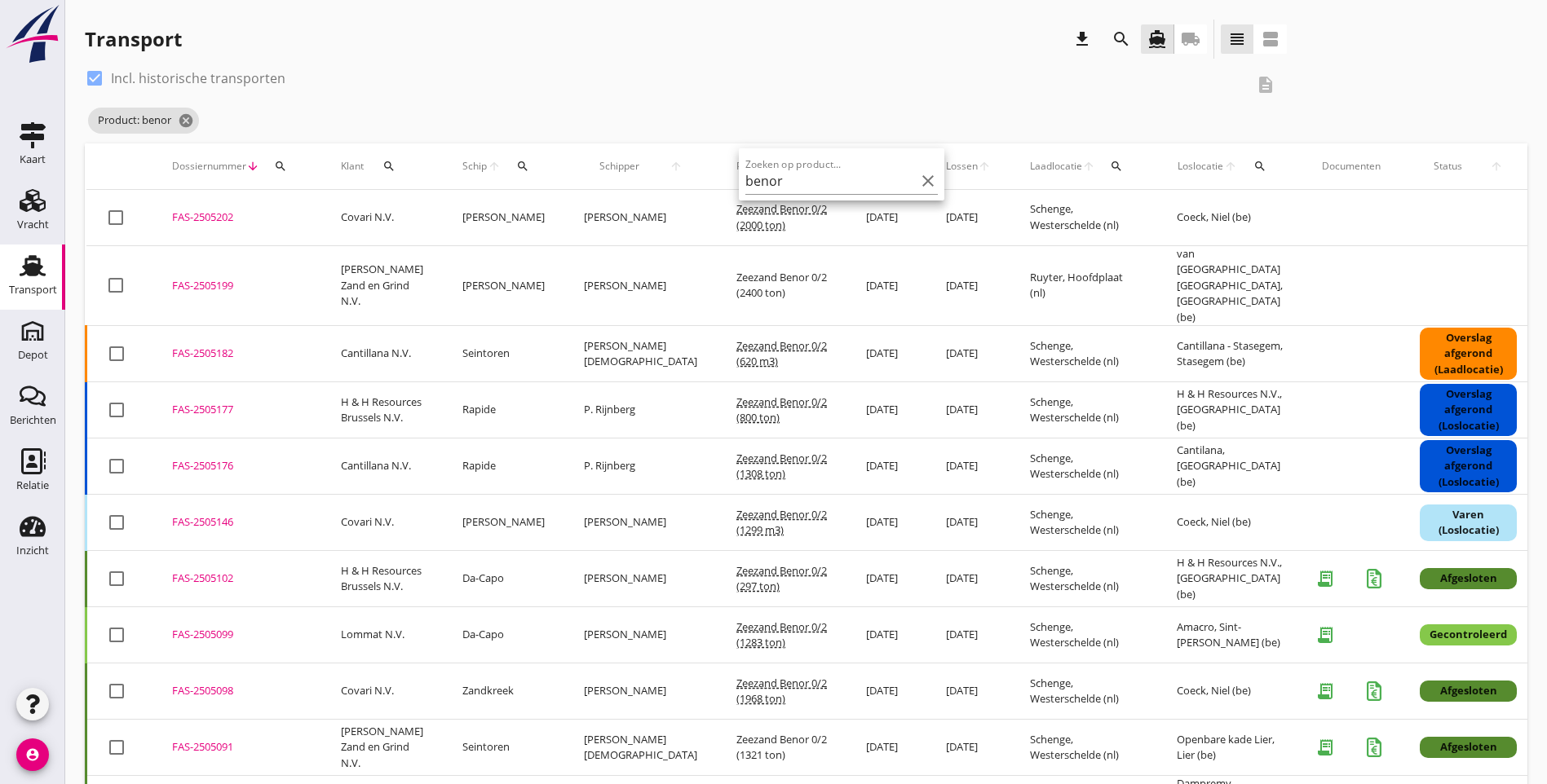
click at [1298, 98] on div "check_box Incl. historische transporten description Product: benor cancel" at bounding box center [805, 105] width 1442 height 78
click at [189, 117] on icon "cancel" at bounding box center [186, 120] width 16 height 16
